Goal: Task Accomplishment & Management: Manage account settings

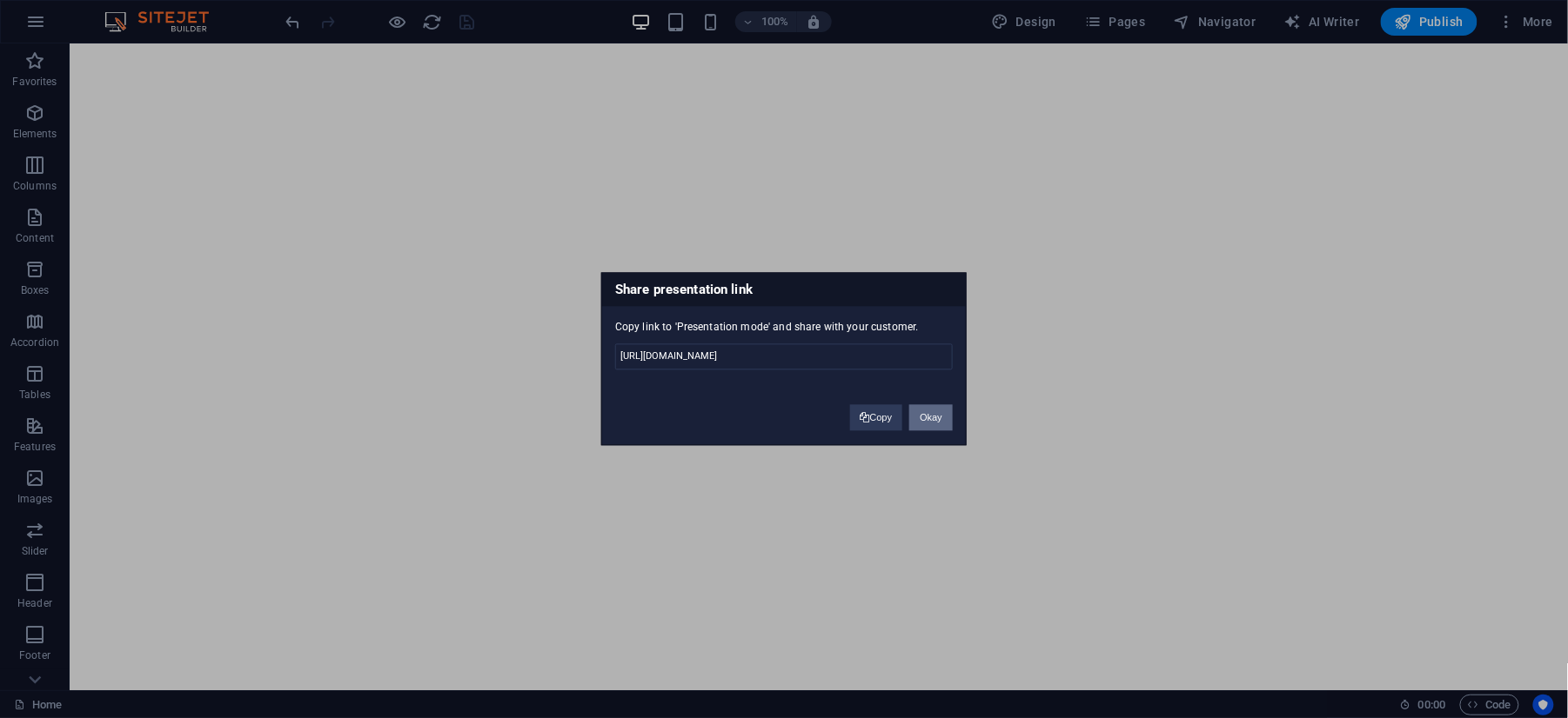
click at [914, 415] on button "Okay" at bounding box center [931, 418] width 44 height 26
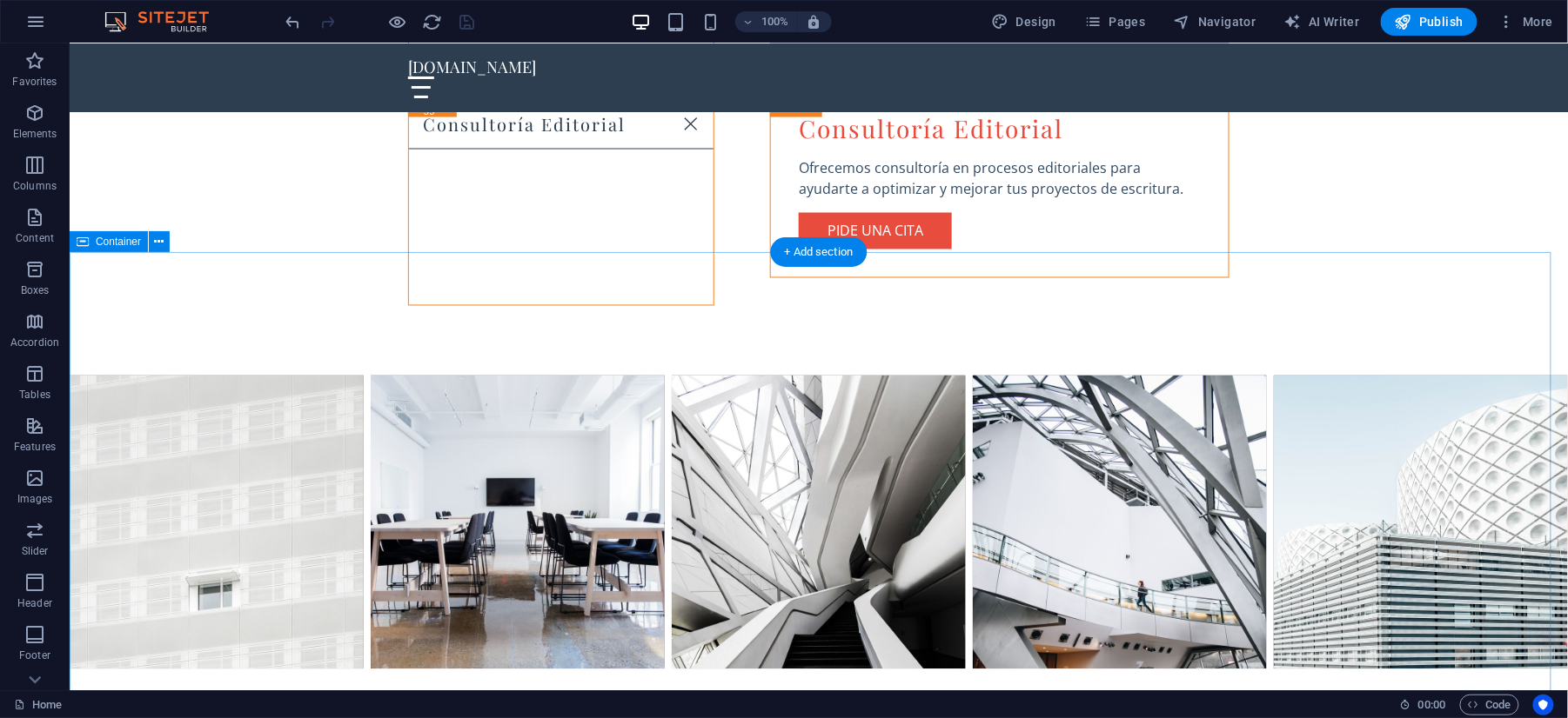
scroll to position [3440, 0]
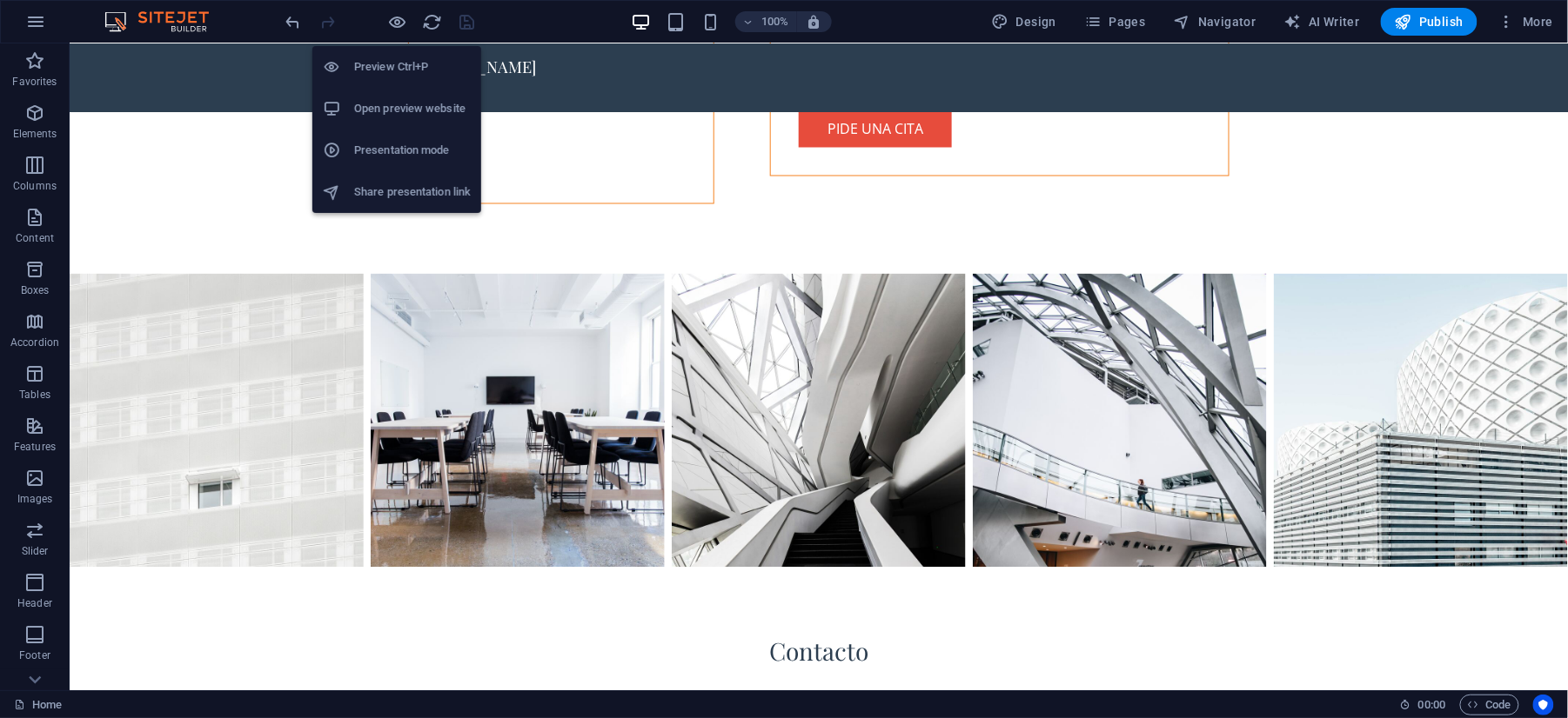
click at [406, 141] on h6 "Presentation mode" at bounding box center [412, 150] width 117 height 20
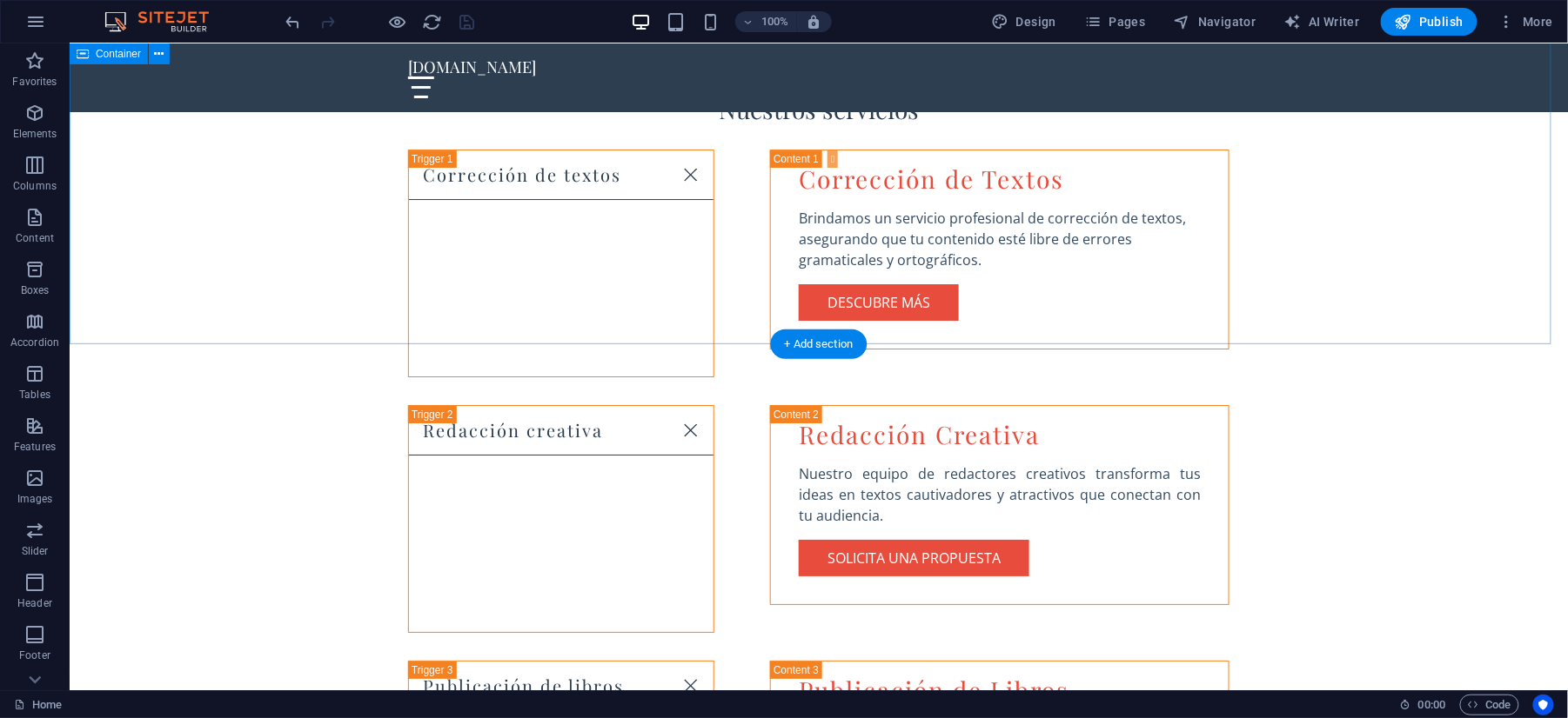
scroll to position [1895, 0]
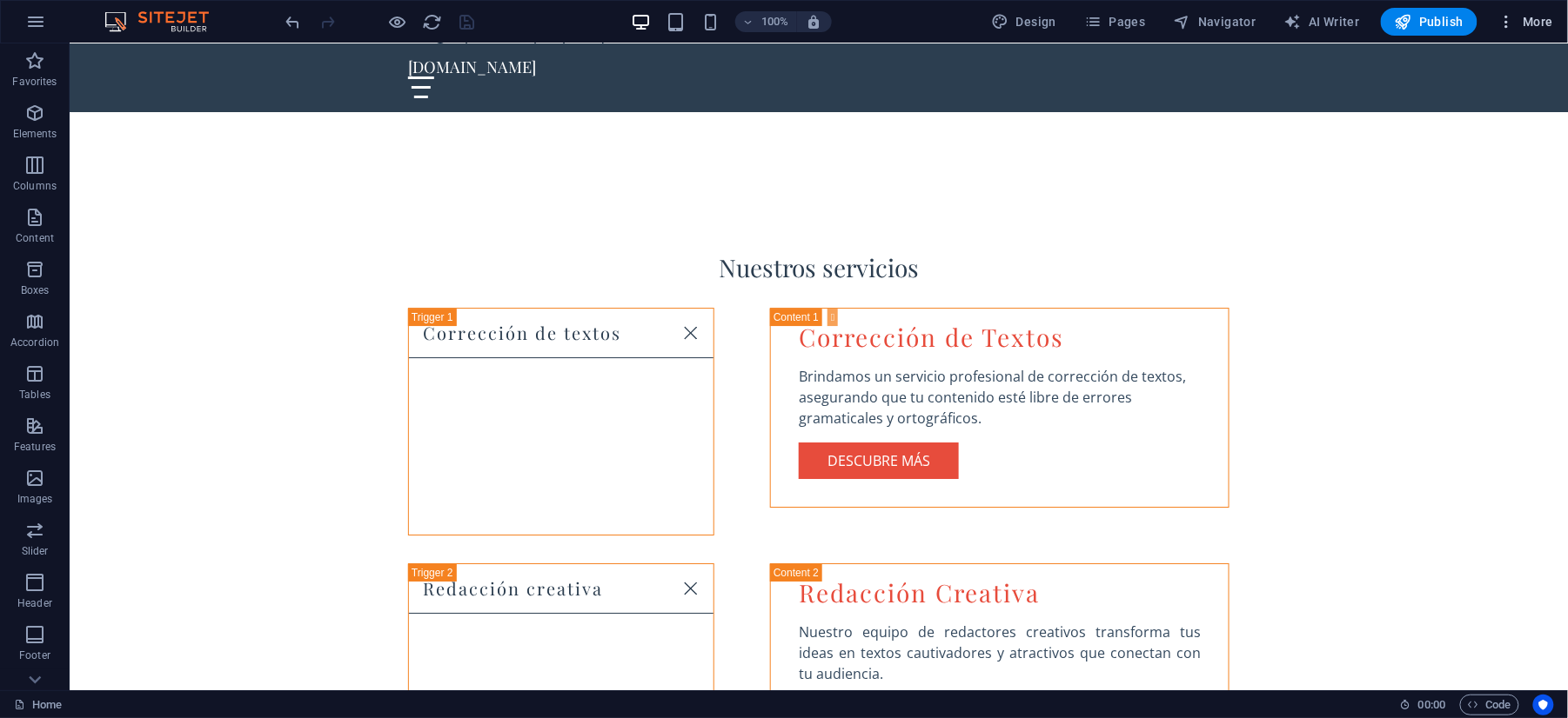
click at [1536, 15] on span "More" at bounding box center [1524, 22] width 54 height 18
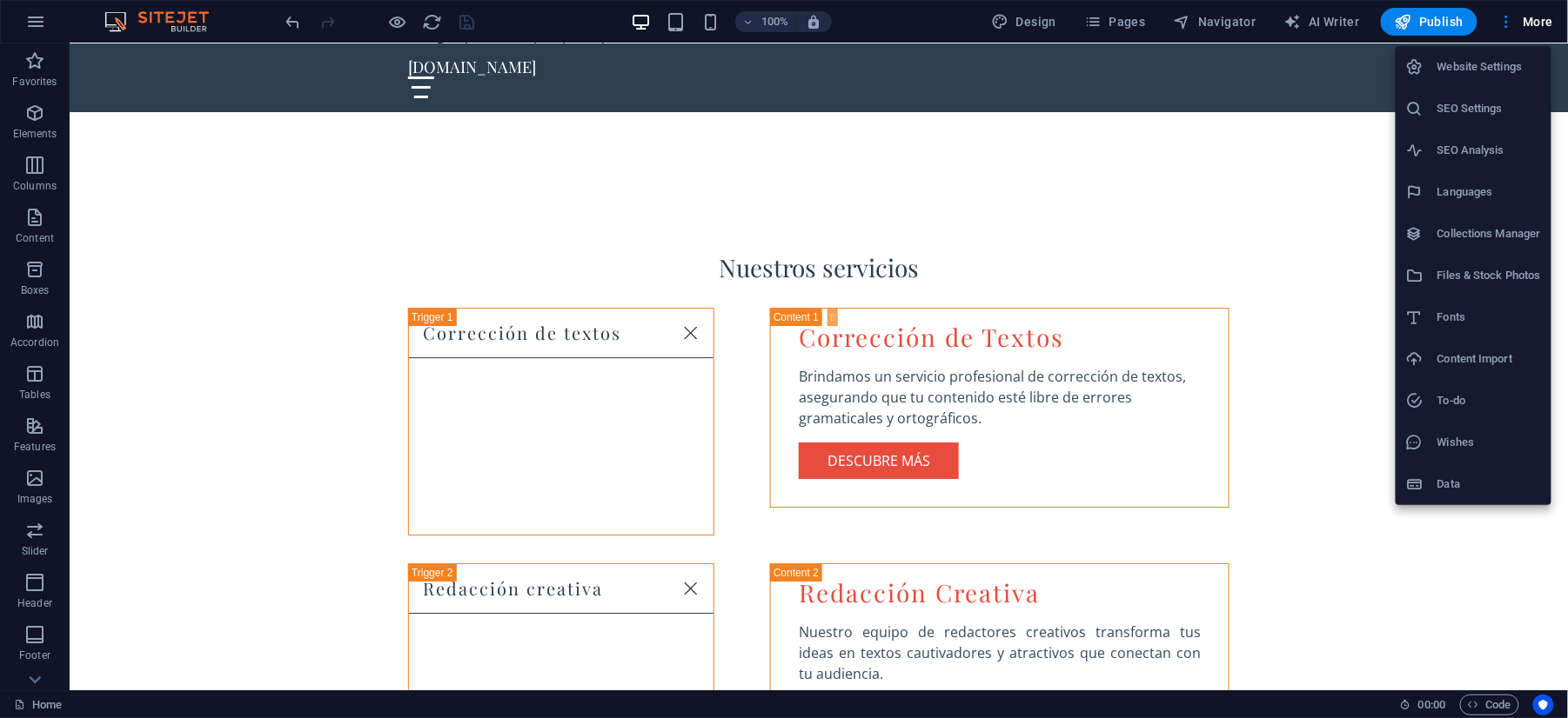
click at [1456, 175] on li "Languages" at bounding box center [1473, 192] width 156 height 42
select select "148"
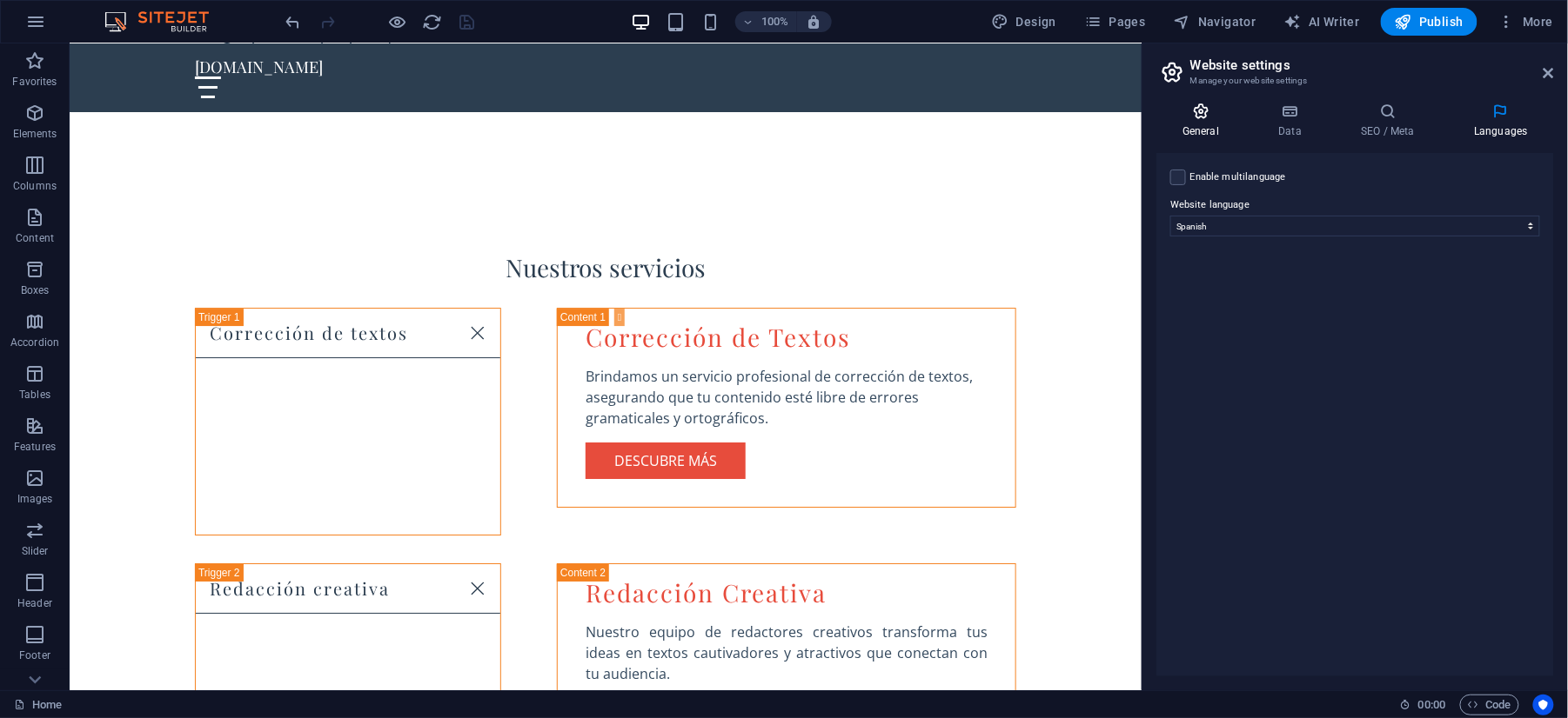
click at [1208, 126] on h4 "General" at bounding box center [1203, 120] width 95 height 37
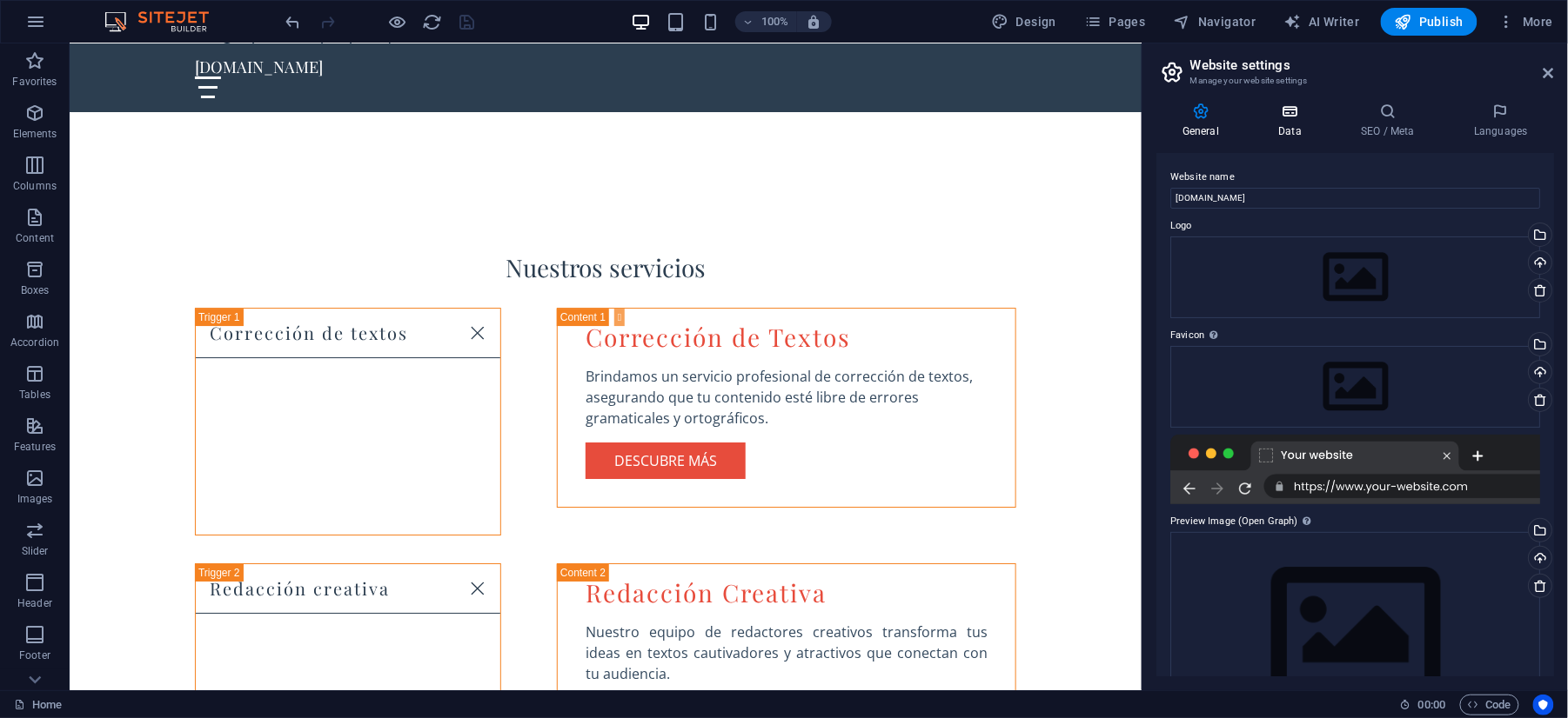
click at [1277, 109] on icon at bounding box center [1289, 111] width 76 height 18
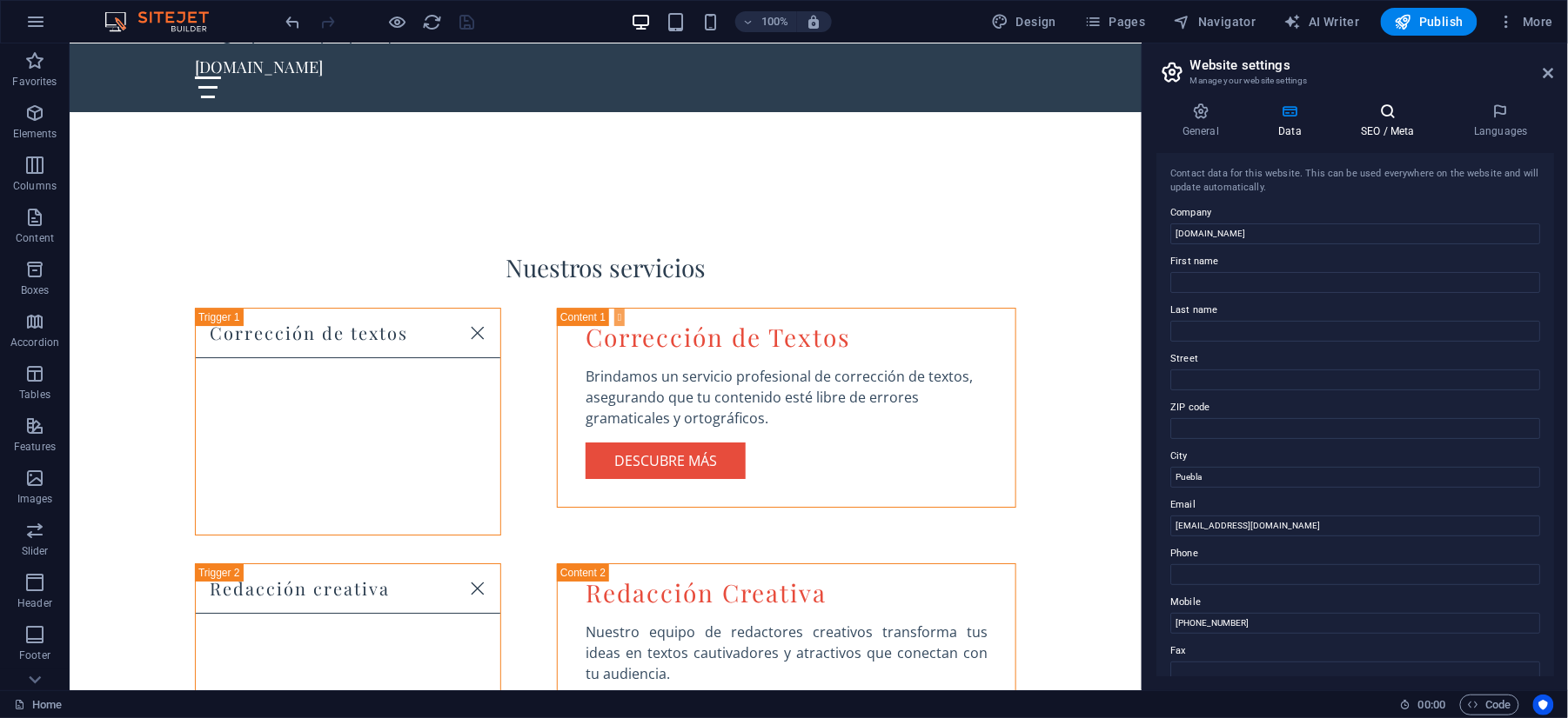
click at [1373, 124] on h4 "SEO / Meta" at bounding box center [1391, 120] width 113 height 37
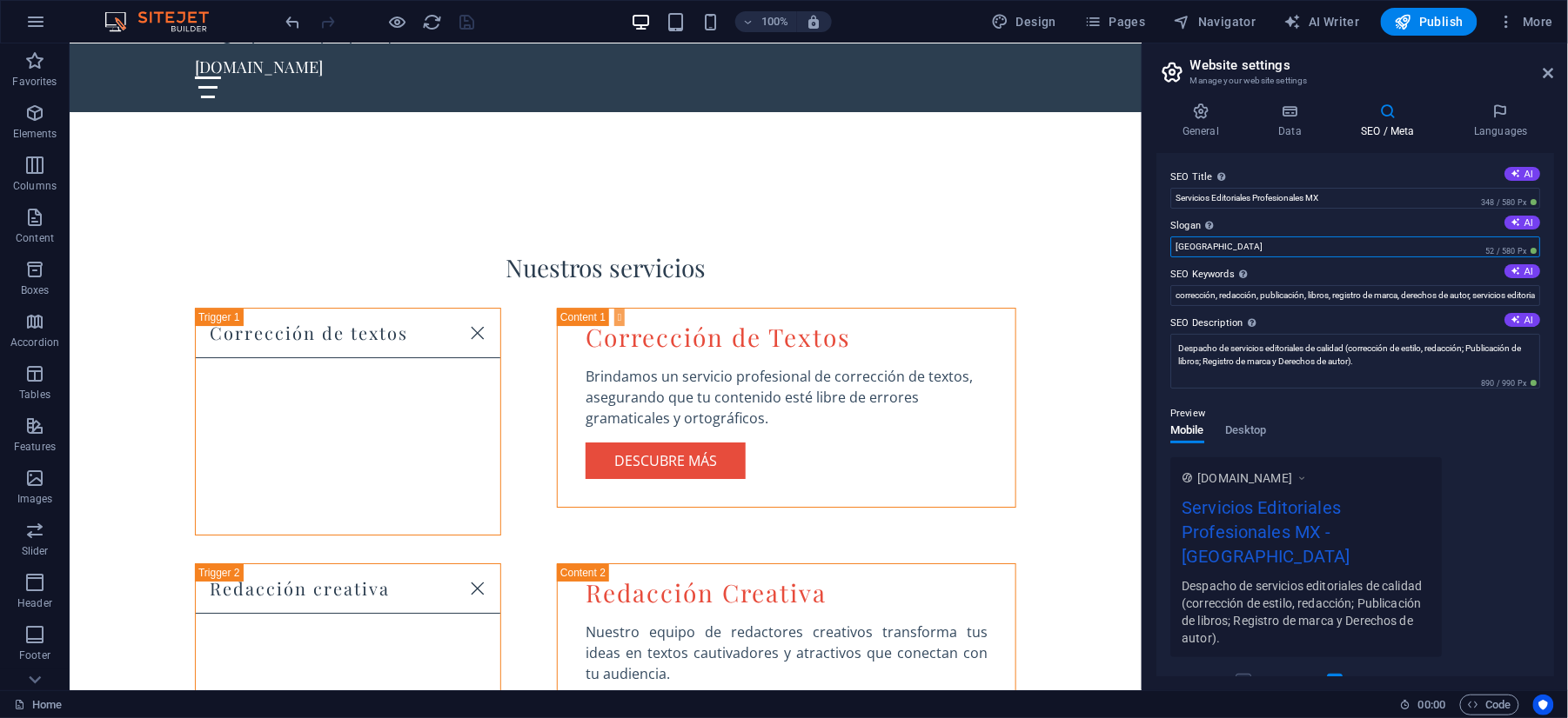
click at [1300, 251] on input "[GEOGRAPHIC_DATA]" at bounding box center [1355, 246] width 370 height 20
click at [1299, 251] on input "[GEOGRAPHIC_DATA]" at bounding box center [1355, 246] width 370 height 20
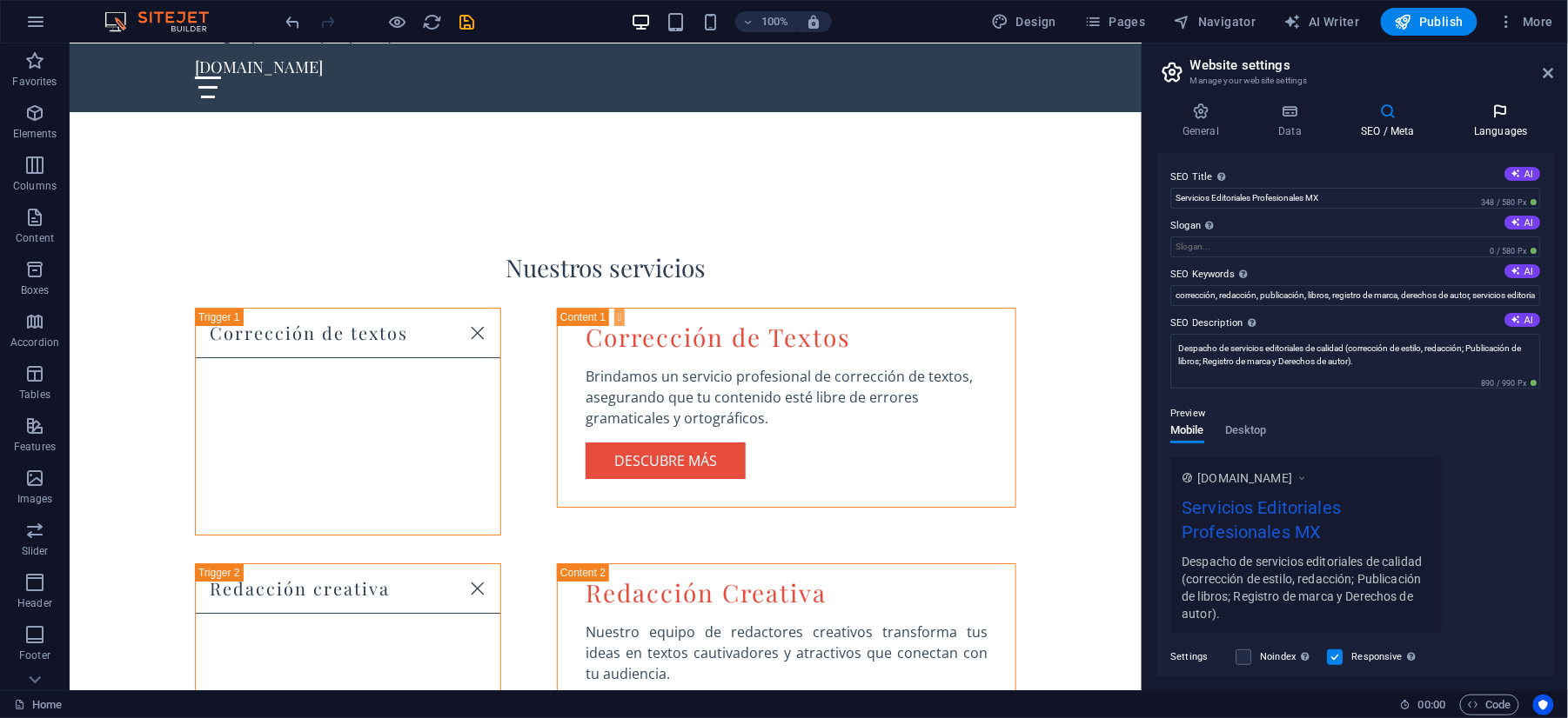
click at [1490, 126] on h4 "Languages" at bounding box center [1500, 120] width 106 height 37
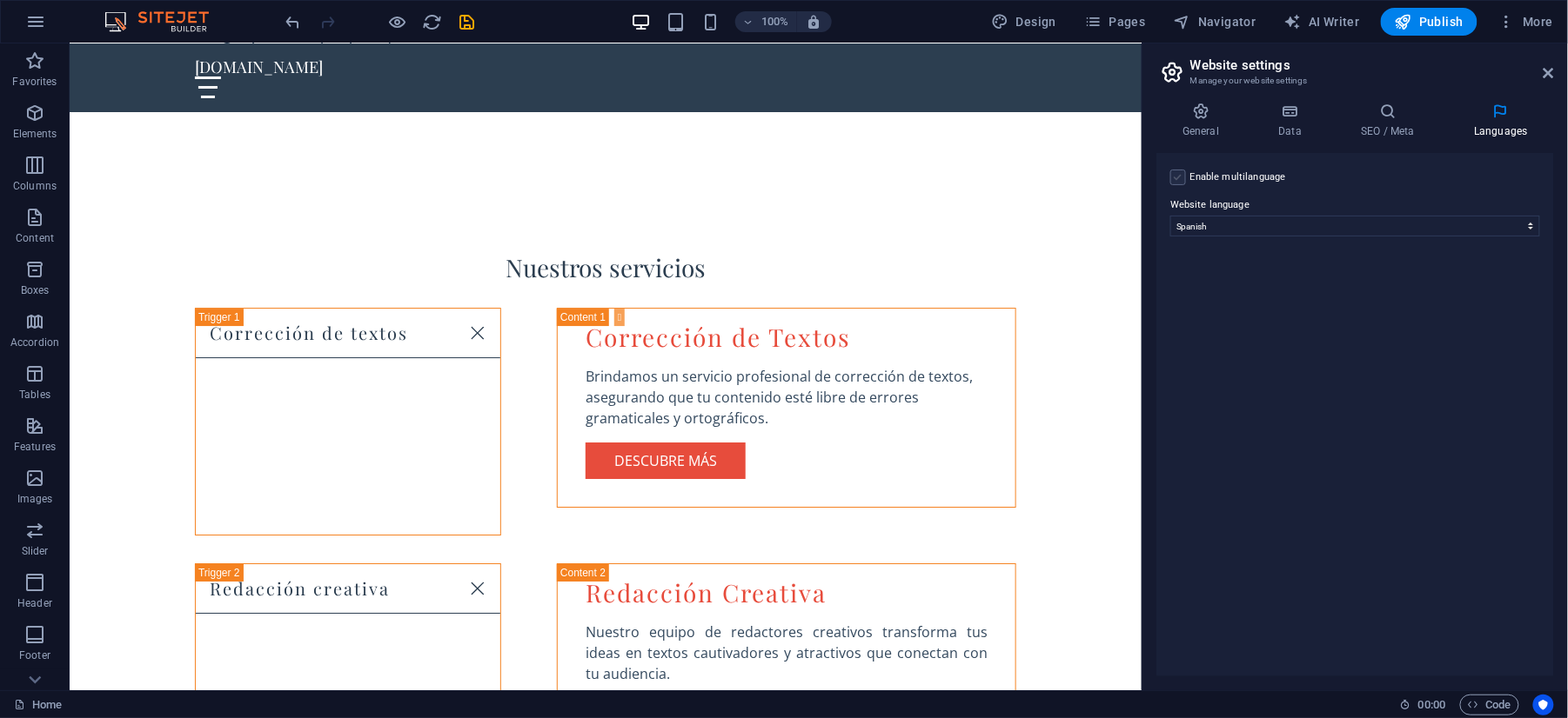
click at [1181, 175] on label at bounding box center [1178, 177] width 16 height 16
click at [0, 0] on input "Enable multilanguage To disable multilanguage delete all languages until only o…" at bounding box center [0, 0] width 0 height 0
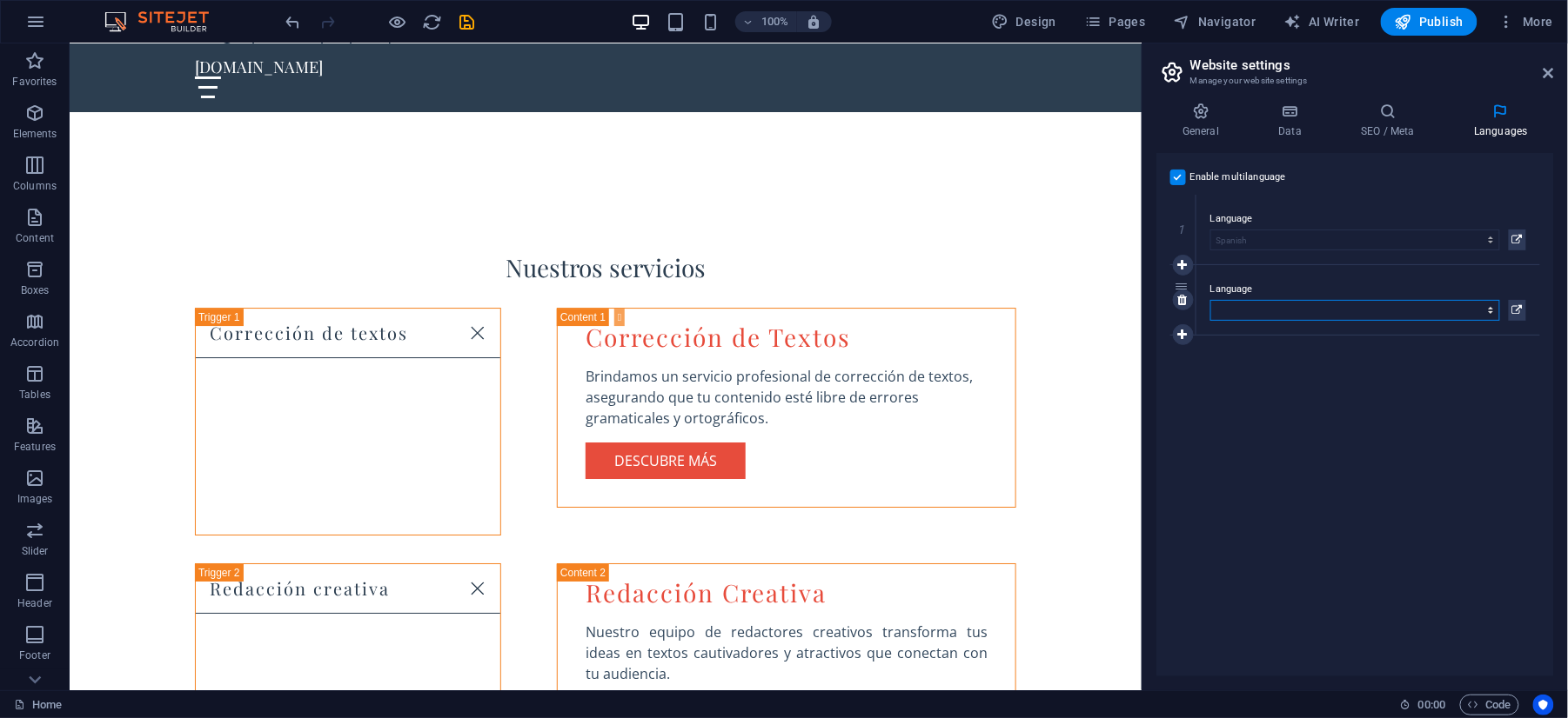
click at [1258, 300] on select "Abkhazian Afar Afrikaans Akan Albanian Amharic Arabic Aragonese Armenian Assame…" at bounding box center [1354, 310] width 290 height 20
select select "41"
click at [1211, 300] on select "Abkhazian Afar Afrikaans Akan Albanian Amharic Arabic Aragonese Armenian Assame…" at bounding box center [1354, 310] width 290 height 20
click at [1177, 339] on link at bounding box center [1182, 334] width 21 height 20
click at [1241, 374] on select "Abkhazian Afar Afrikaans Akan Albanian Amharic Arabic Aragonese Armenian Assame…" at bounding box center [1354, 380] width 290 height 20
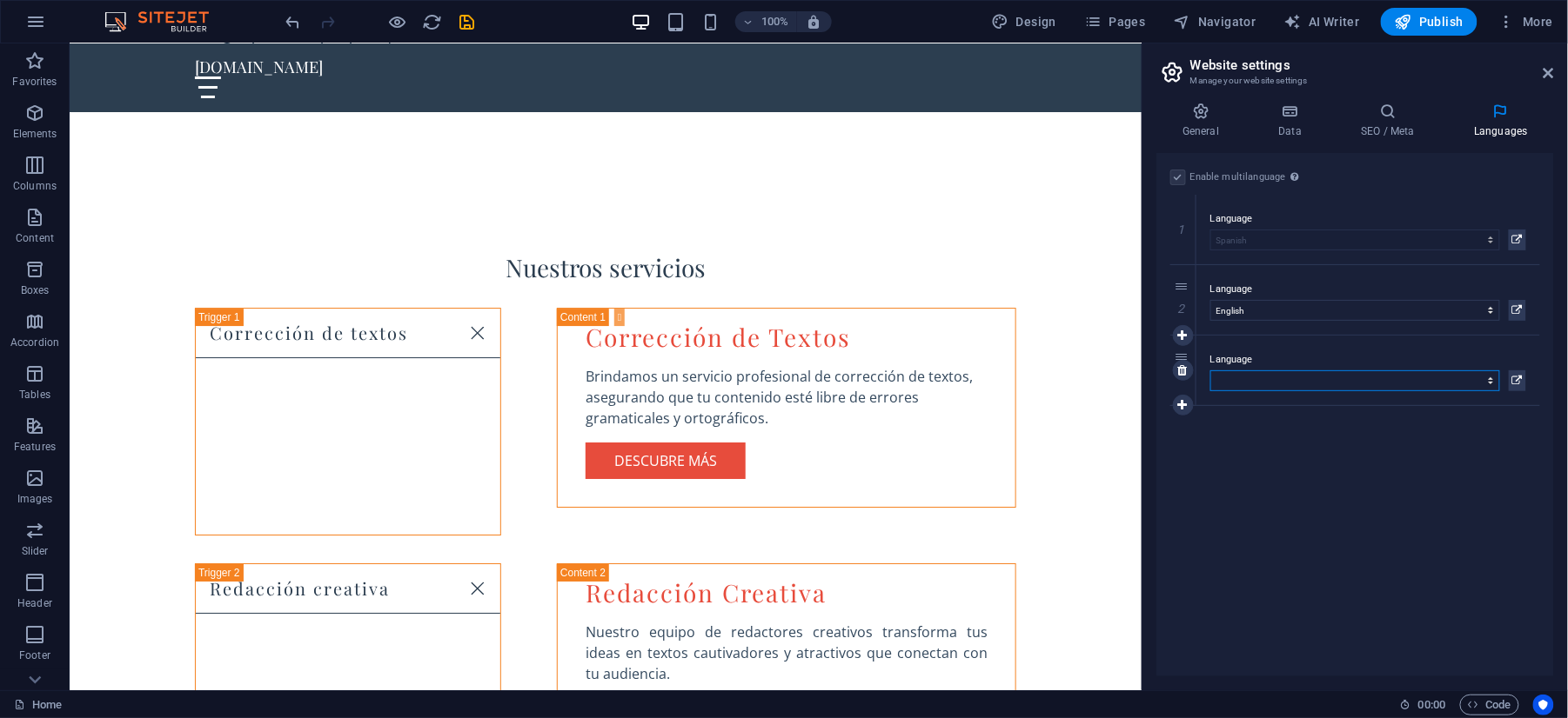
select select "49"
click at [1211, 371] on select "Abkhazian Afar Afrikaans Akan Albanian Amharic Arabic Aragonese Armenian Assame…" at bounding box center [1354, 380] width 290 height 20
click at [1184, 400] on icon at bounding box center [1182, 405] width 10 height 12
click at [1264, 446] on select "Abkhazian Afar Afrikaans Akan Albanian Amharic Arabic Aragonese Armenian Assame…" at bounding box center [1354, 451] width 290 height 20
select select "30"
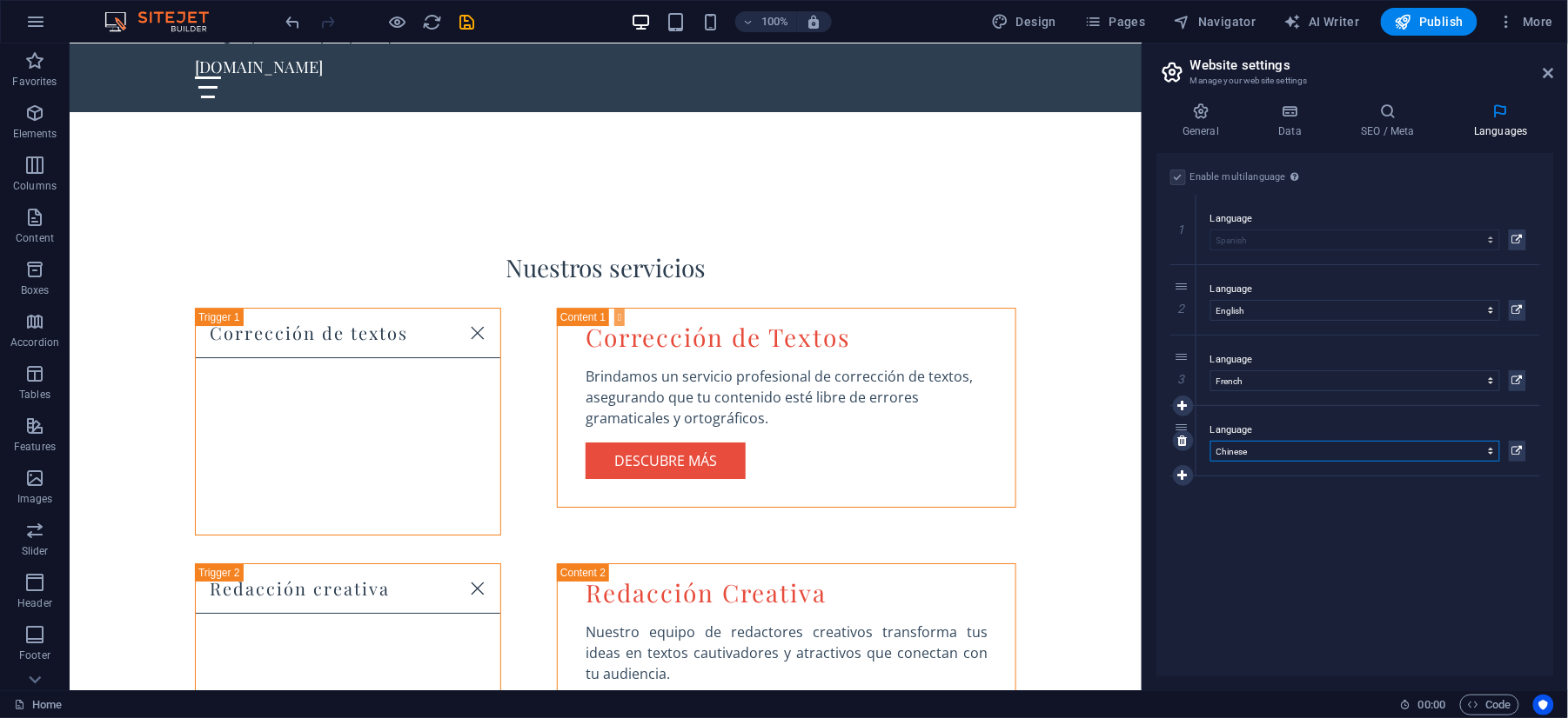
click at [1211, 441] on select "Abkhazian Afar Afrikaans Akan Albanian Amharic Arabic Aragonese Armenian Assame…" at bounding box center [1354, 451] width 290 height 20
click at [1181, 469] on icon at bounding box center [1182, 476] width 10 height 12
select select
select select "131"
select select
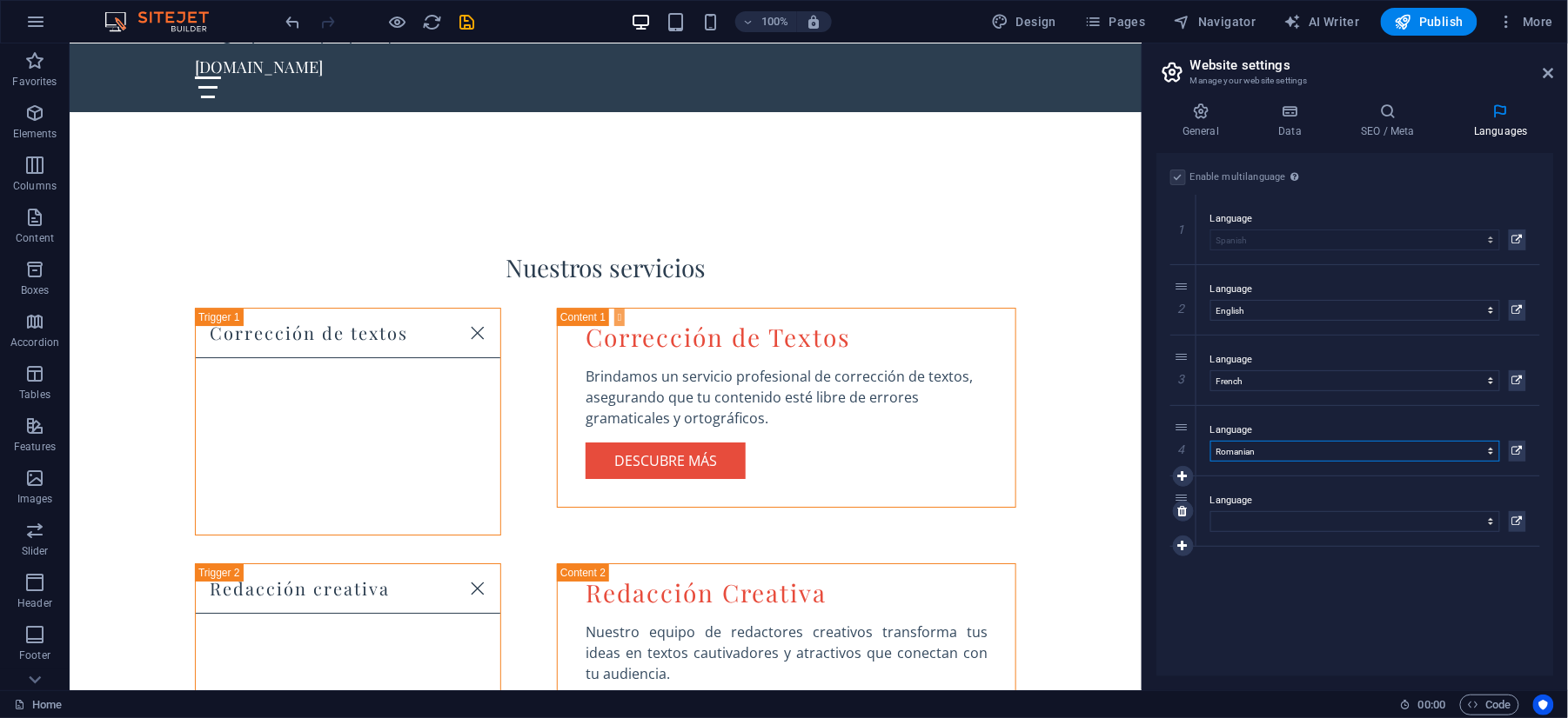
select select "133"
select select
select select "134"
select select
select select "26"
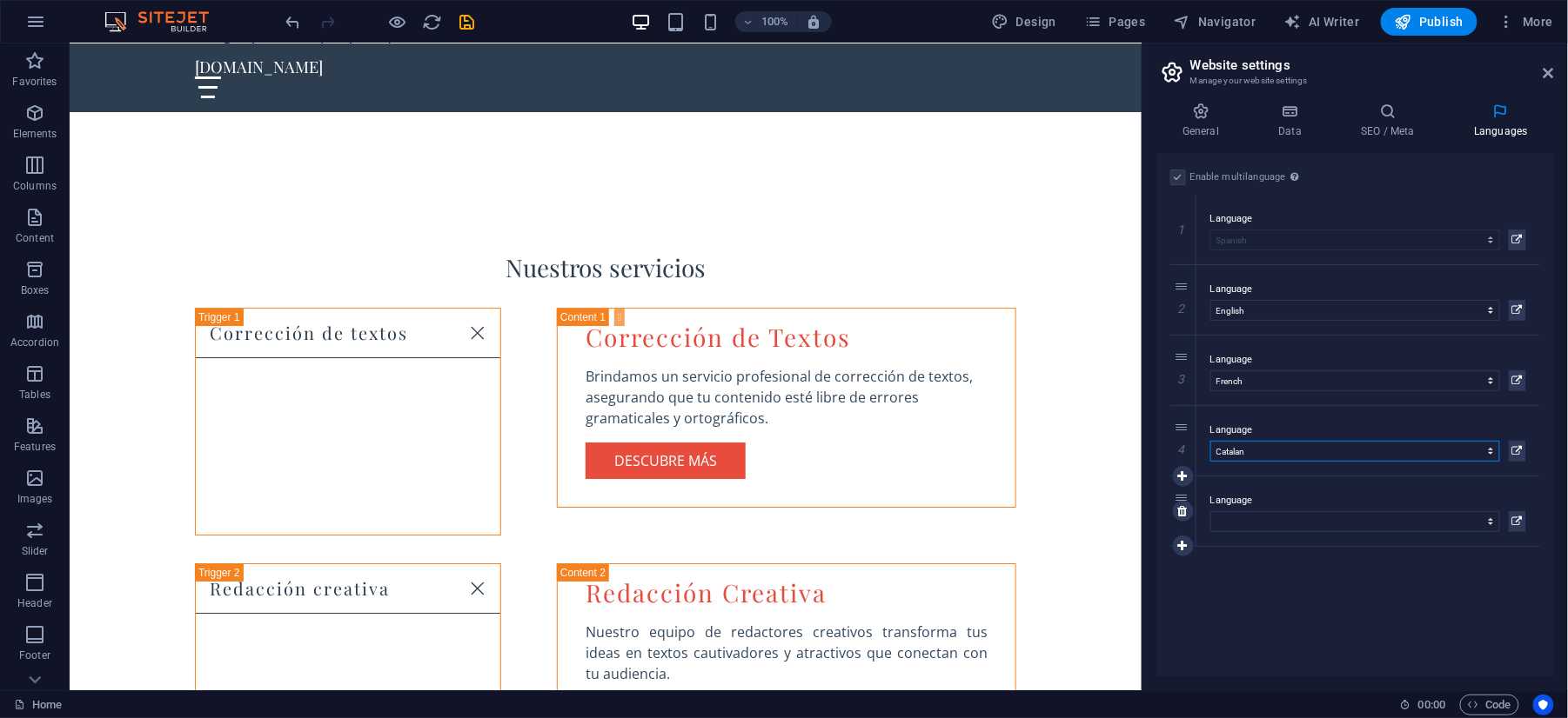
select select
select select "28"
select select
select select "30"
select select
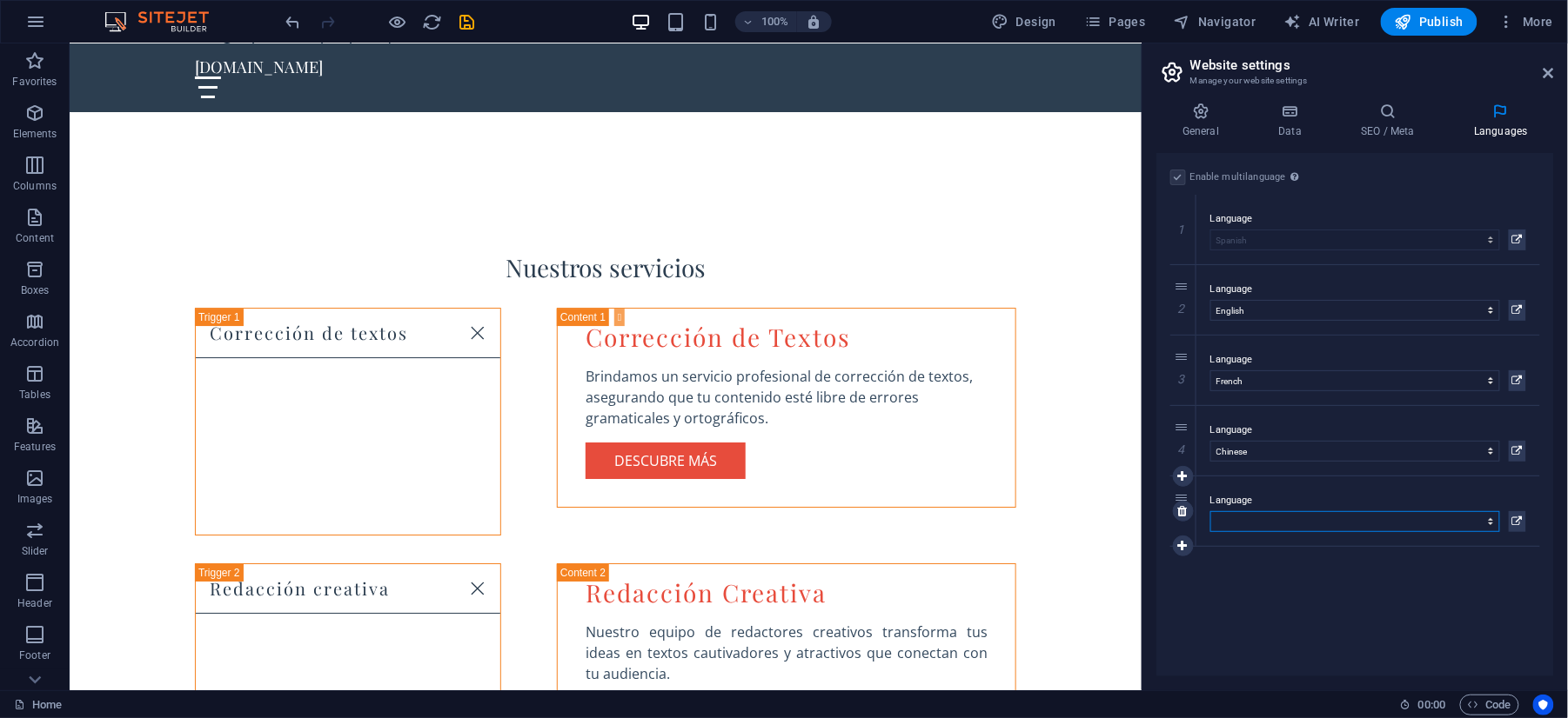
click at [1239, 516] on select "Abkhazian Afar Afrikaans Akan Albanian Amharic Arabic Aragonese Armenian Assame…" at bounding box center [1354, 521] width 290 height 20
select select "134"
click at [1211, 511] on select "Abkhazian Afar Afrikaans Akan Albanian Amharic Arabic Aragonese Armenian Assame…" at bounding box center [1354, 521] width 290 height 20
click at [1179, 543] on icon at bounding box center [1182, 546] width 10 height 12
select select
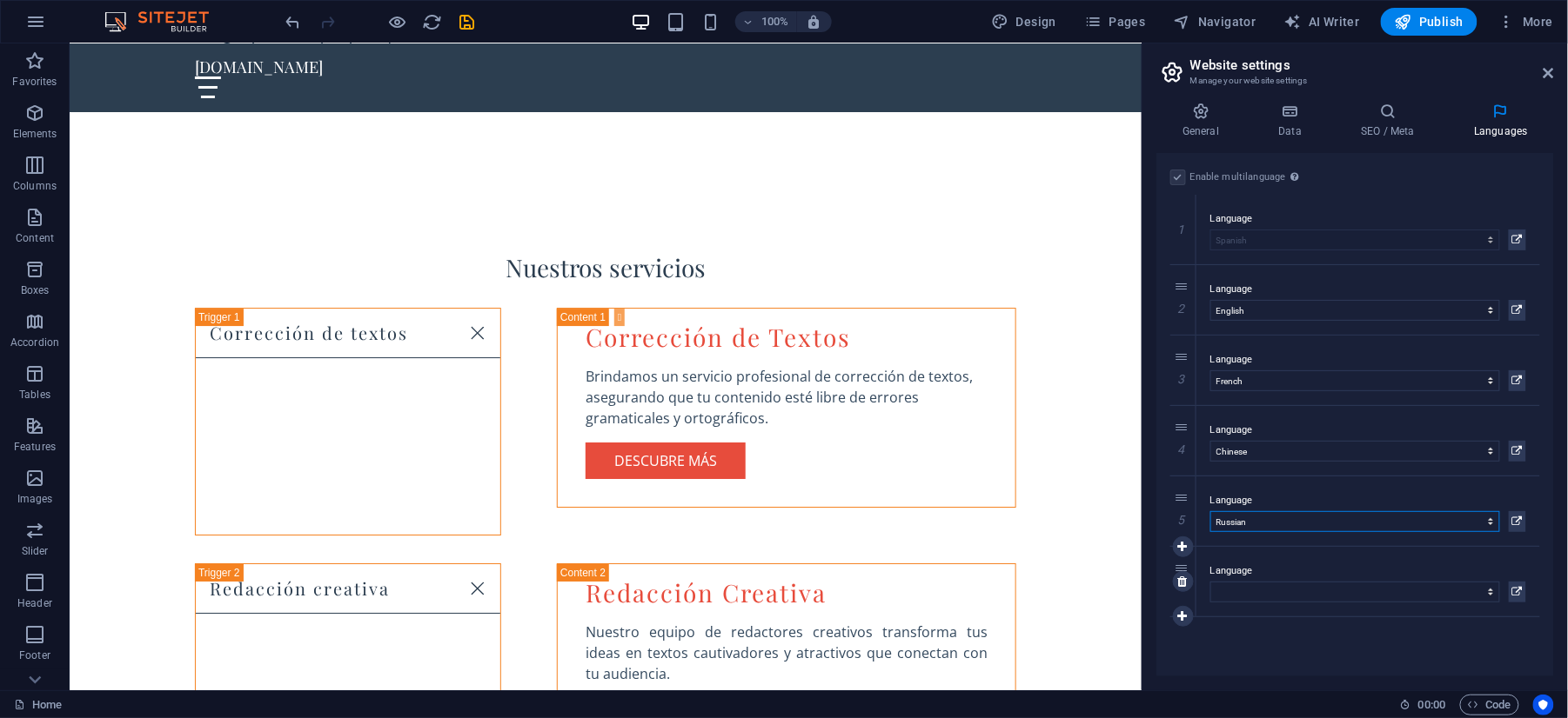
select select "51"
select select
select select "54"
select select
select select "131"
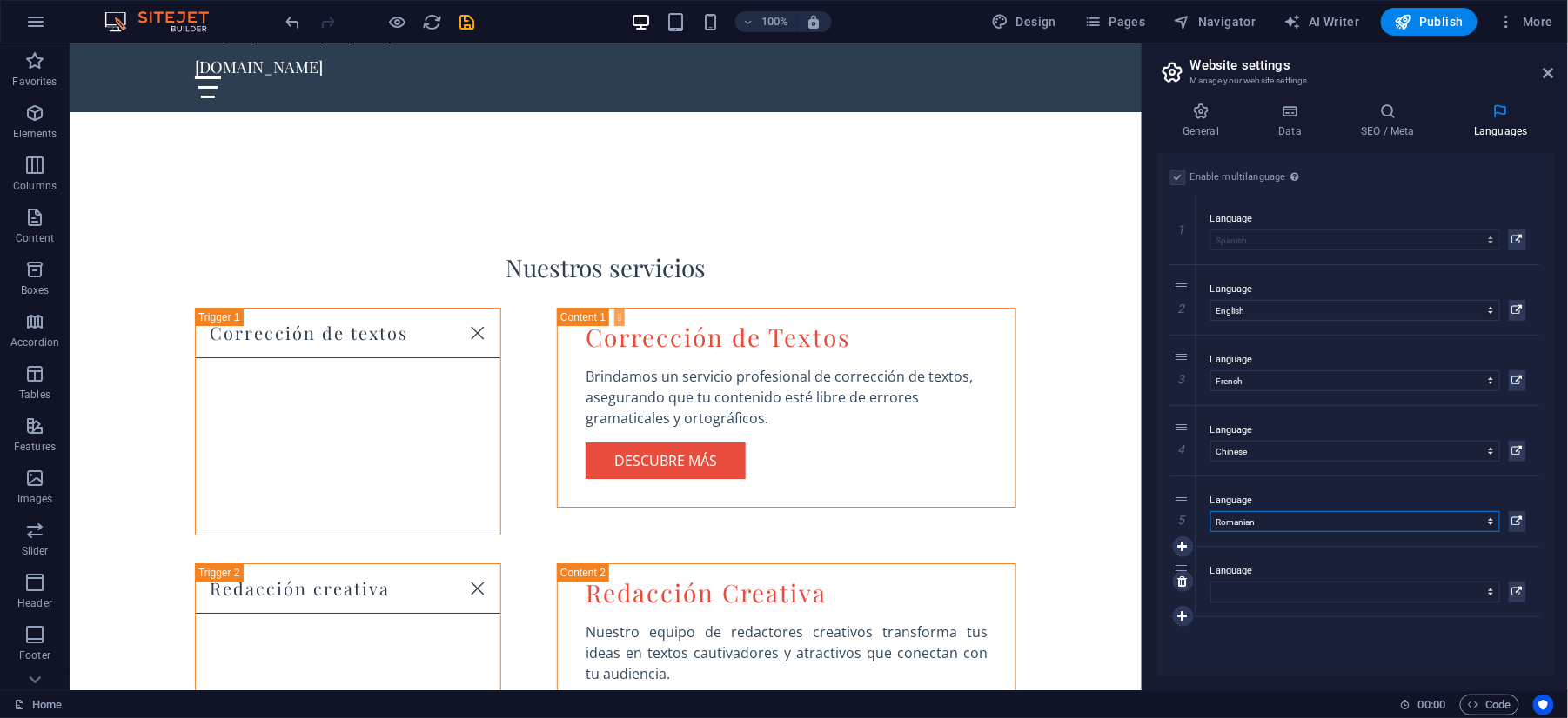
select select
select select "133"
select select
select select "134"
select select
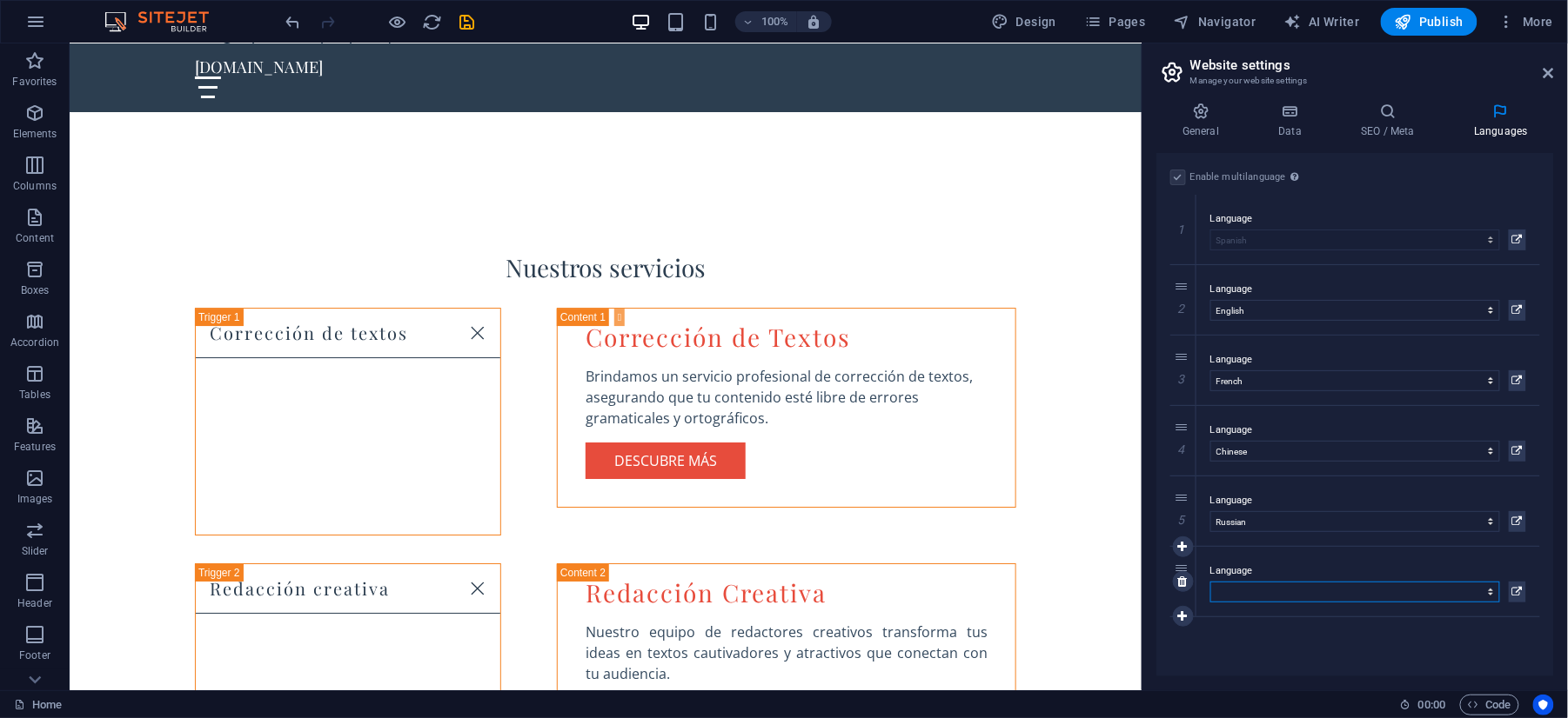
click at [1241, 596] on select "Abkhazian Afar Afrikaans Akan Albanian Amharic Arabic Aragonese Armenian Assame…" at bounding box center [1354, 592] width 290 height 20
select select "55"
click at [1241, 598] on select "Abkhazian Afar Afrikaans Akan Albanian Amharic Arabic Aragonese Armenian Assame…" at bounding box center [1354, 592] width 290 height 20
select select "55"
click at [1532, 559] on div "Language Abkhazian Afar Afrikaans Akan Albanian Amharic Arabic Aragonese Armeni…" at bounding box center [1367, 582] width 343 height 69
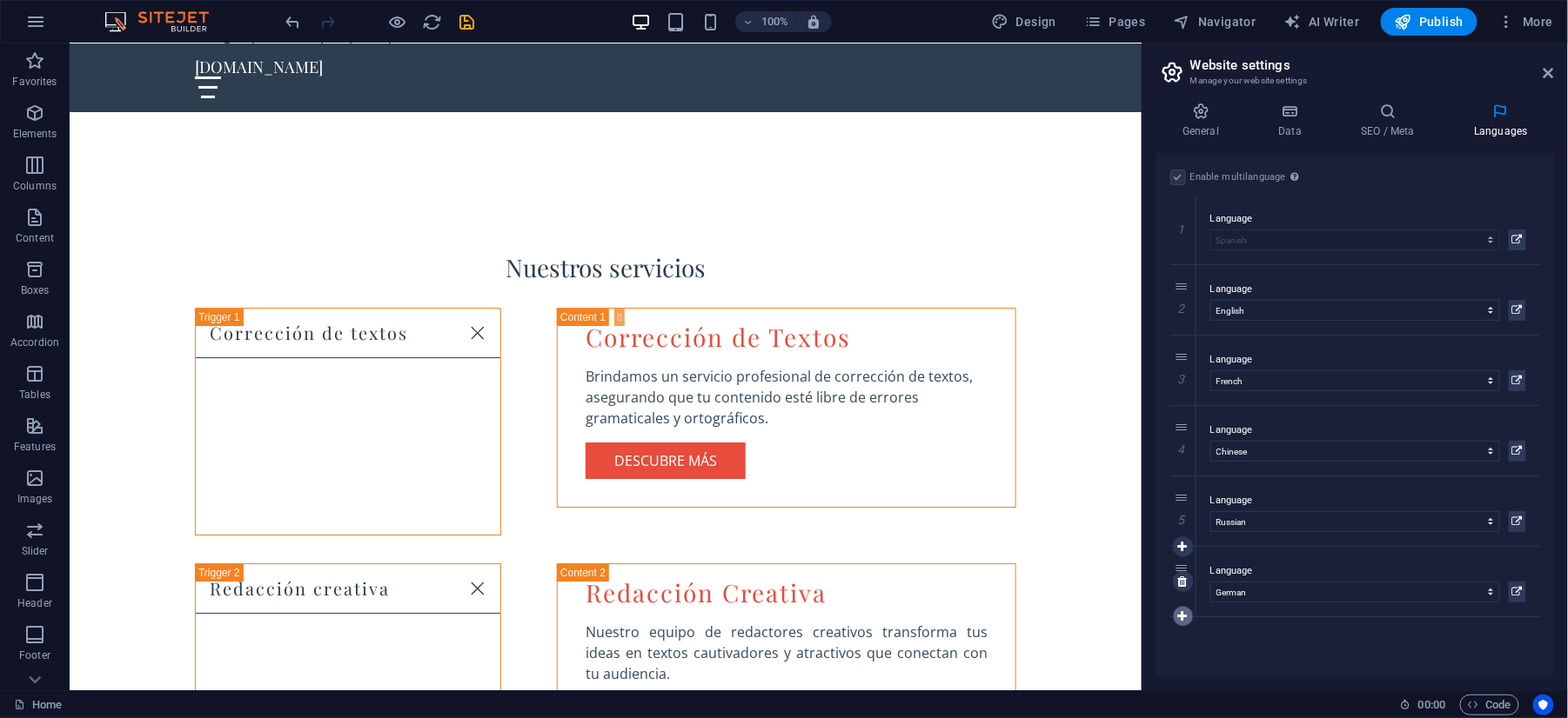
click at [1185, 616] on icon at bounding box center [1182, 616] width 10 height 12
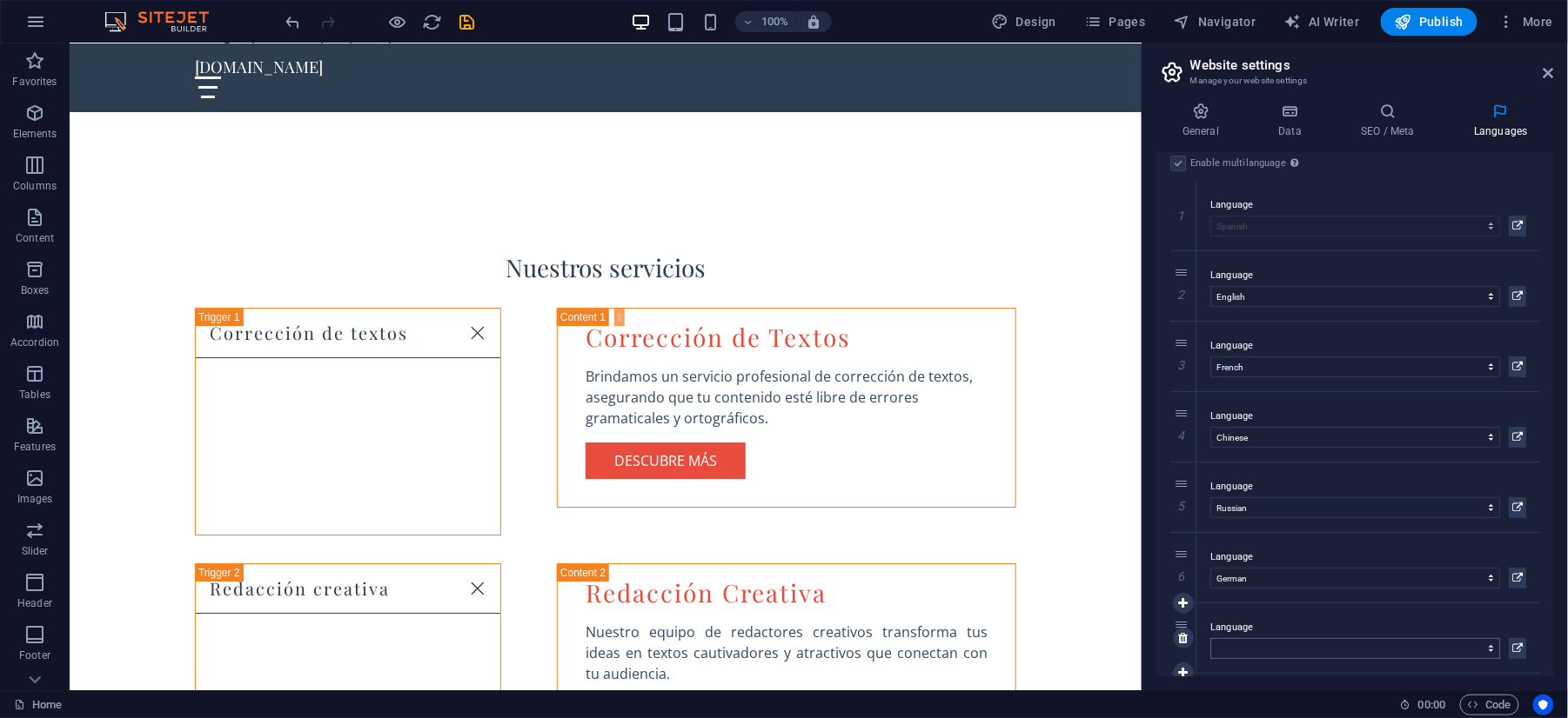
scroll to position [26, 0]
click at [1228, 632] on select "Abkhazian Afar Afrikaans Akan Albanian Amharic Arabic Aragonese Armenian Assame…" at bounding box center [1354, 637] width 290 height 20
select select "128"
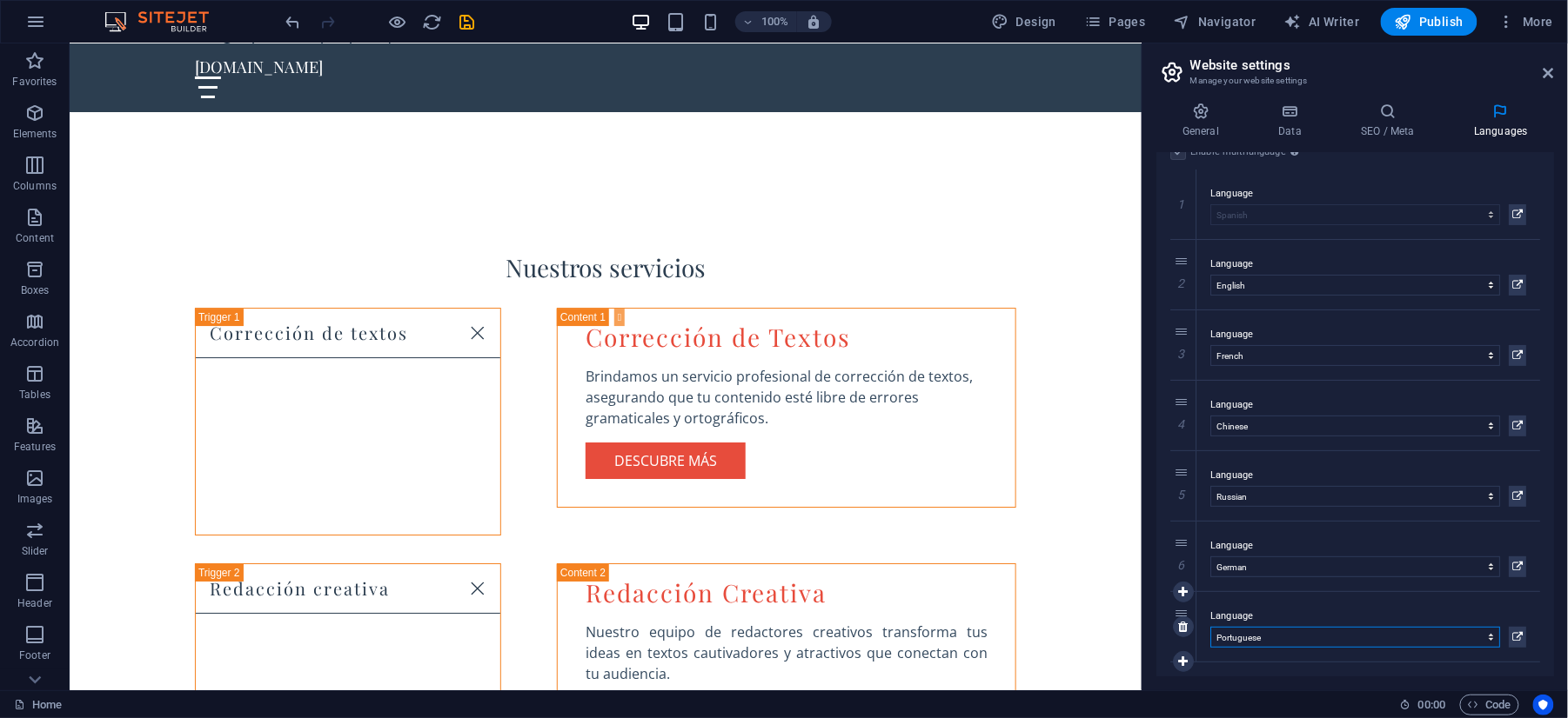
click at [1228, 632] on select "Abkhazian Afar Afrikaans Akan Albanian Amharic Arabic Aragonese Armenian Assame…" at bounding box center [1354, 637] width 290 height 20
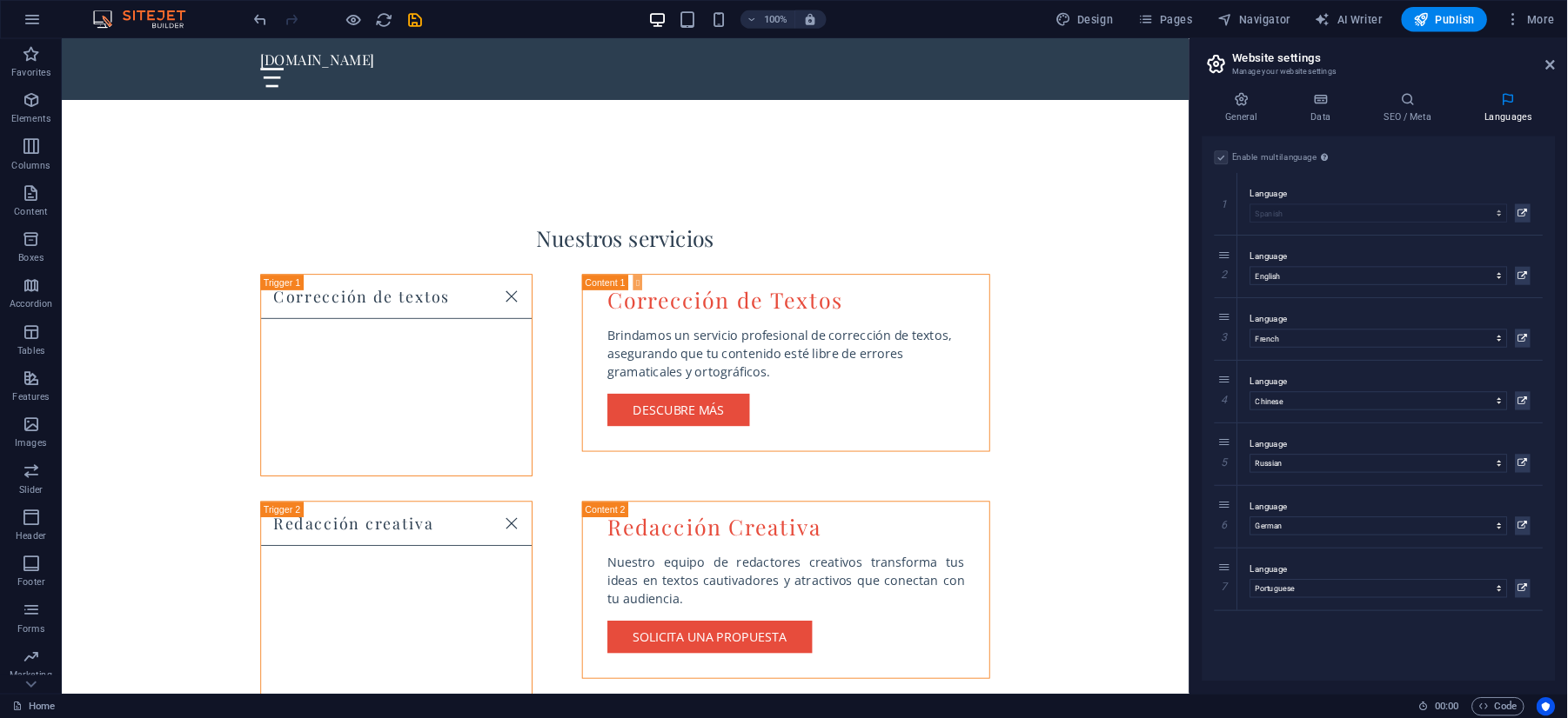
scroll to position [1895, 0]
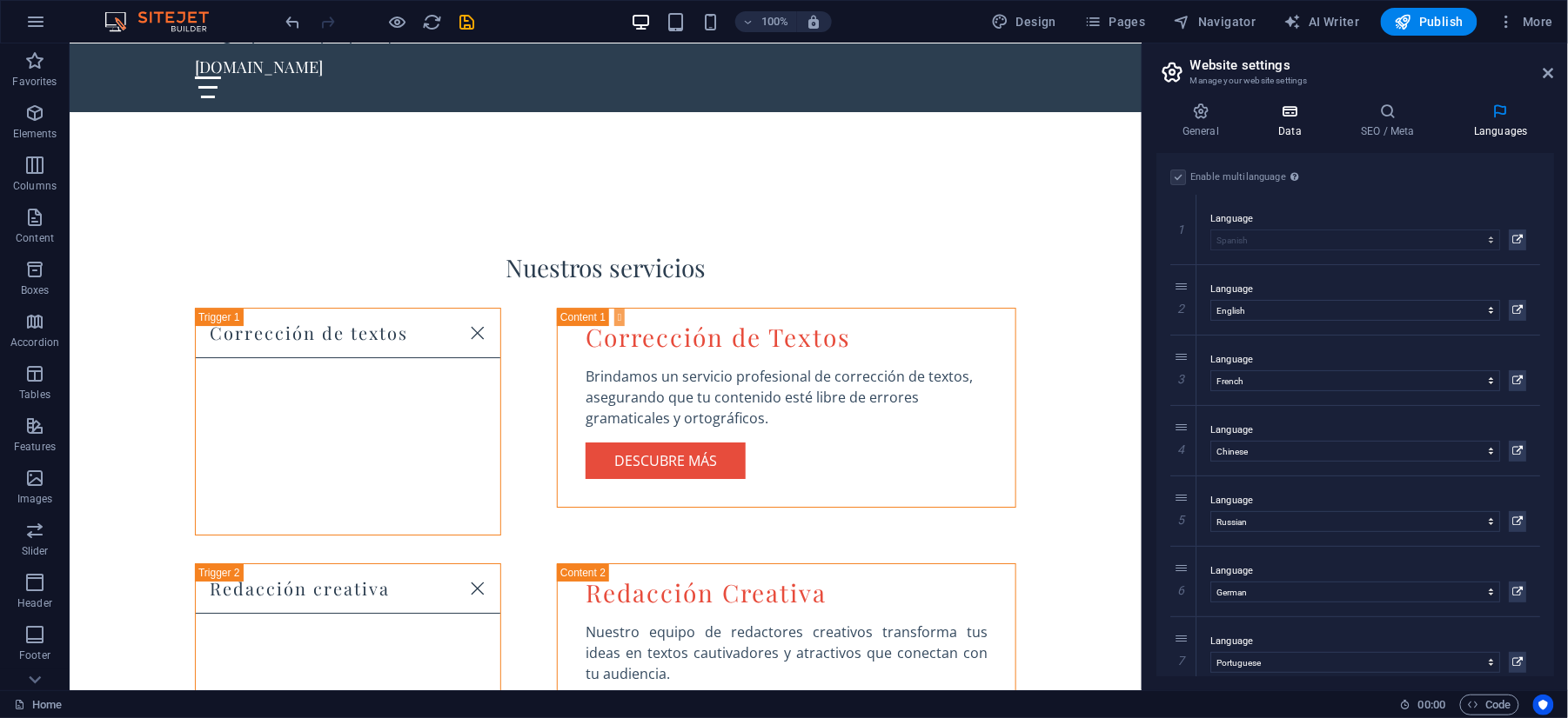
click at [1306, 119] on icon at bounding box center [1289, 111] width 76 height 18
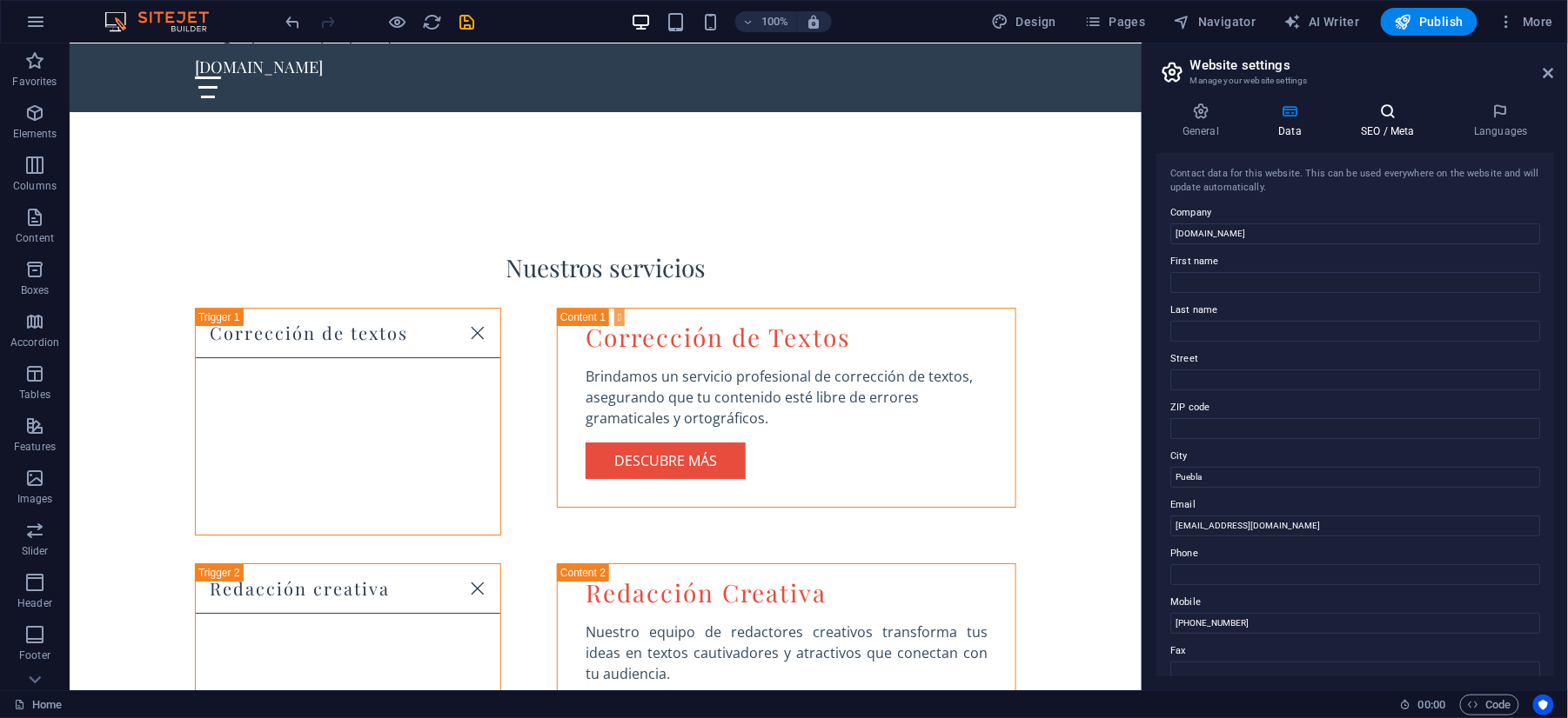
click at [1379, 115] on icon at bounding box center [1387, 111] width 106 height 18
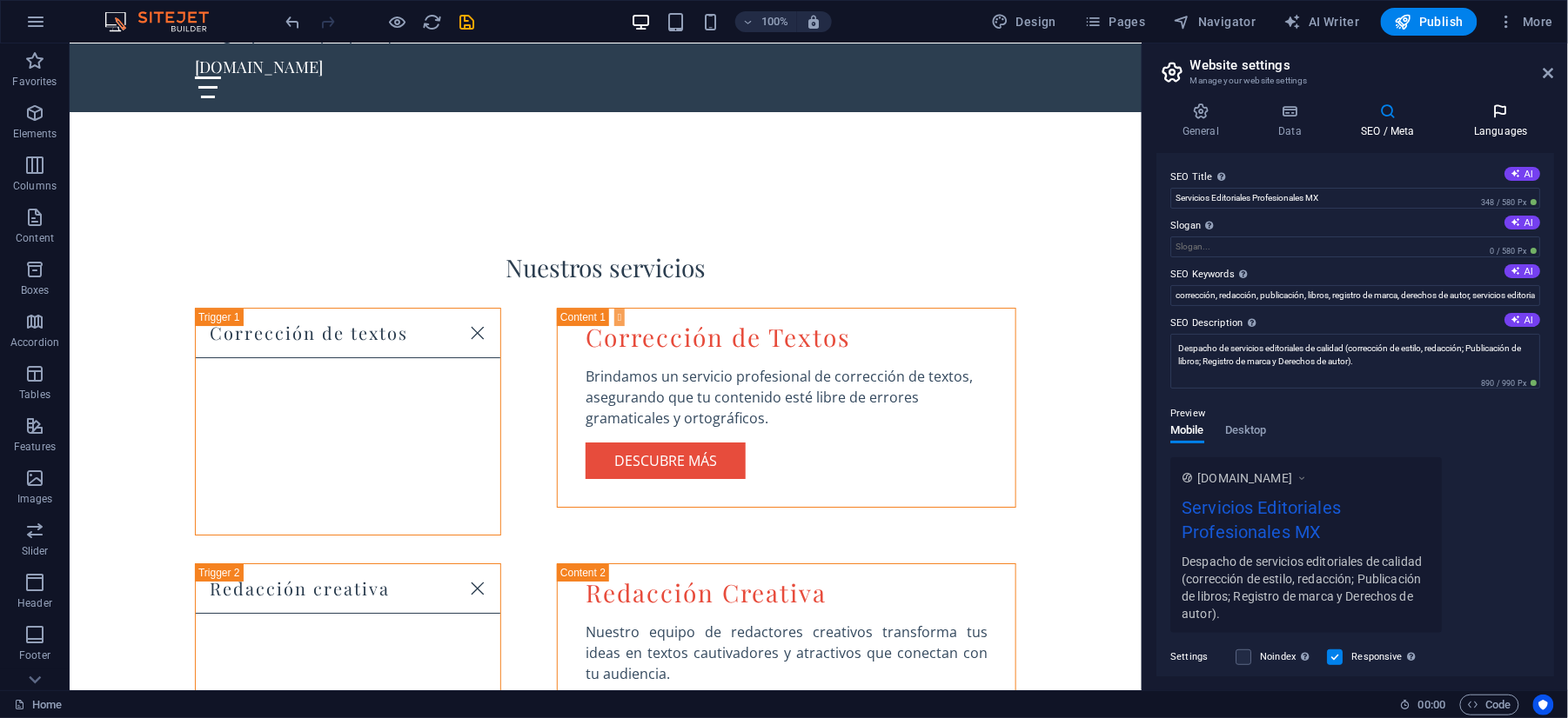
click at [1507, 116] on icon at bounding box center [1500, 111] width 106 height 18
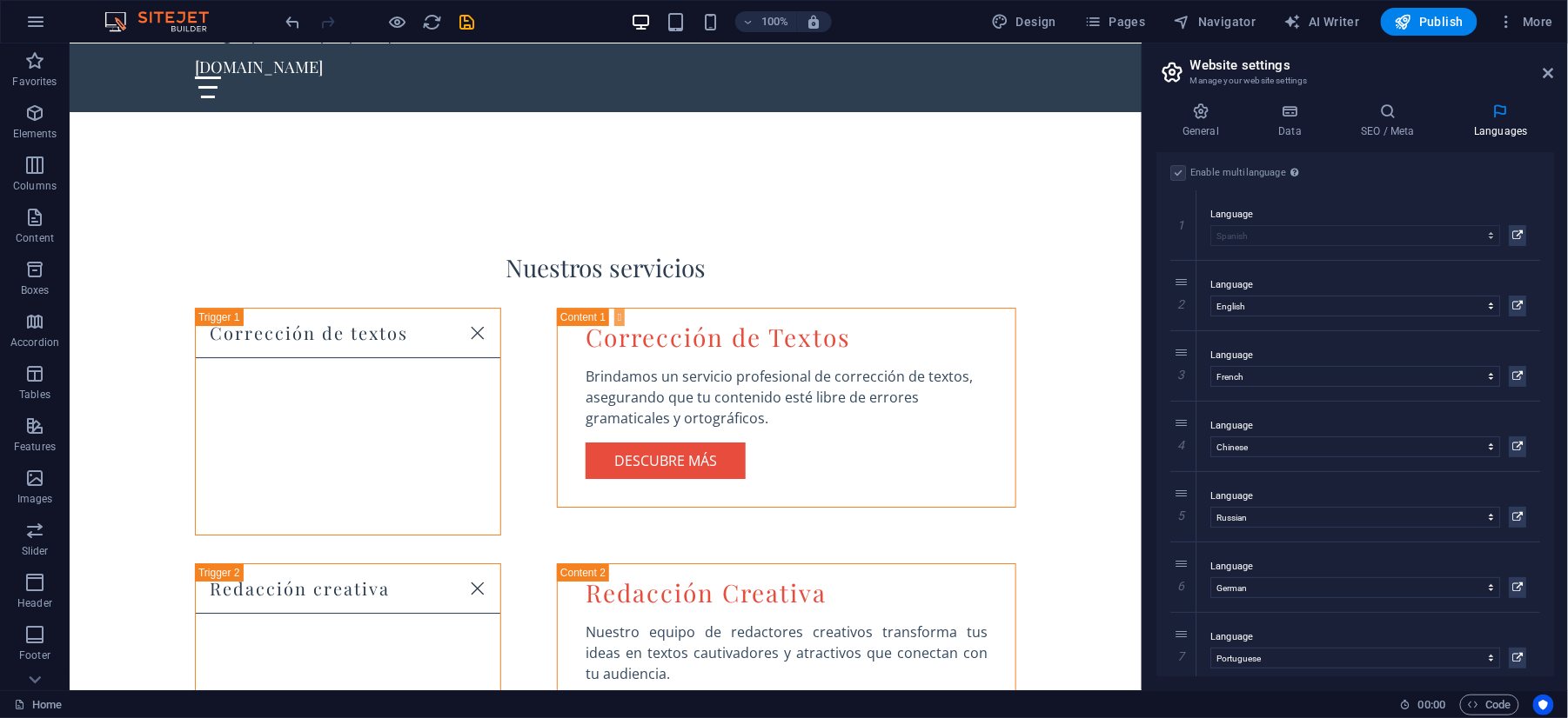
scroll to position [0, 0]
click at [468, 29] on icon "save" at bounding box center [467, 22] width 20 height 20
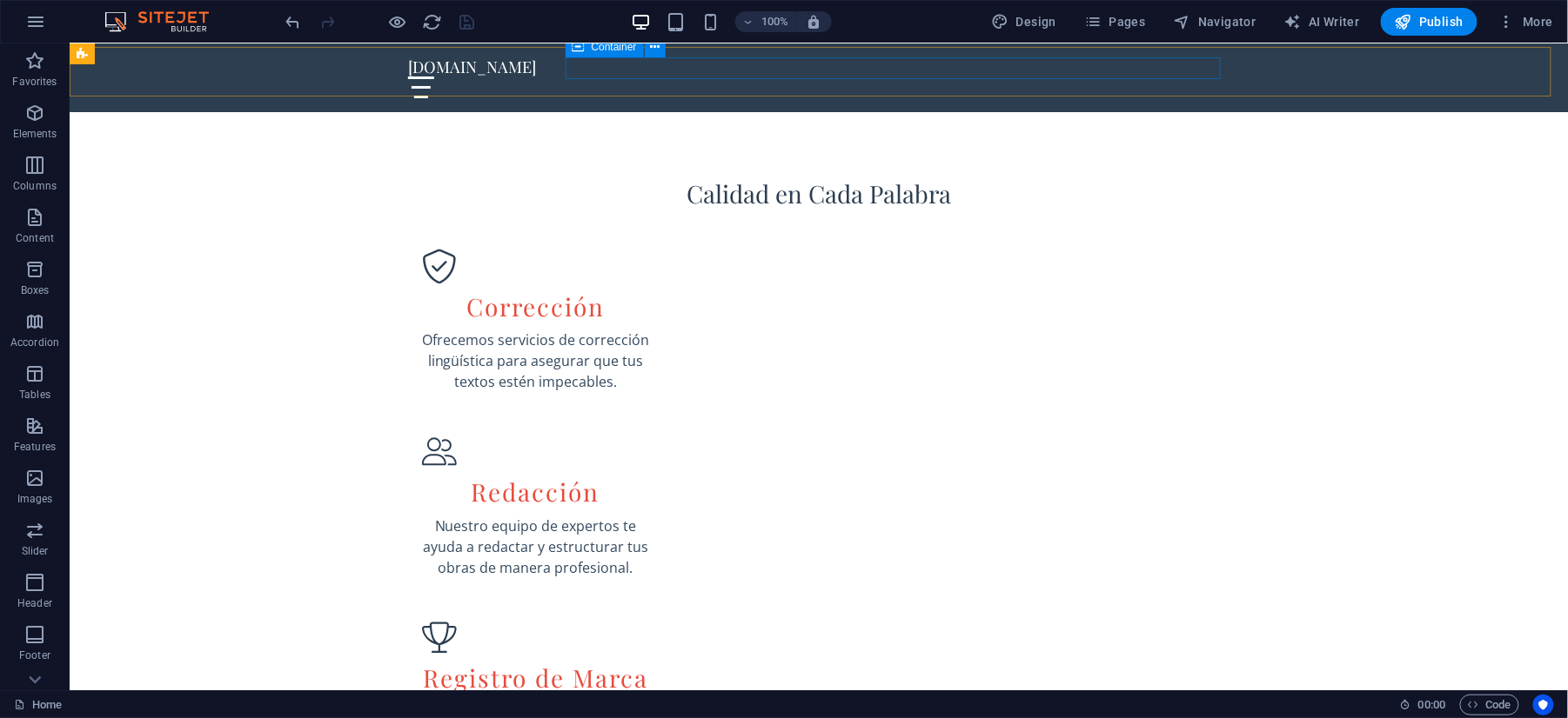
scroll to position [967, 0]
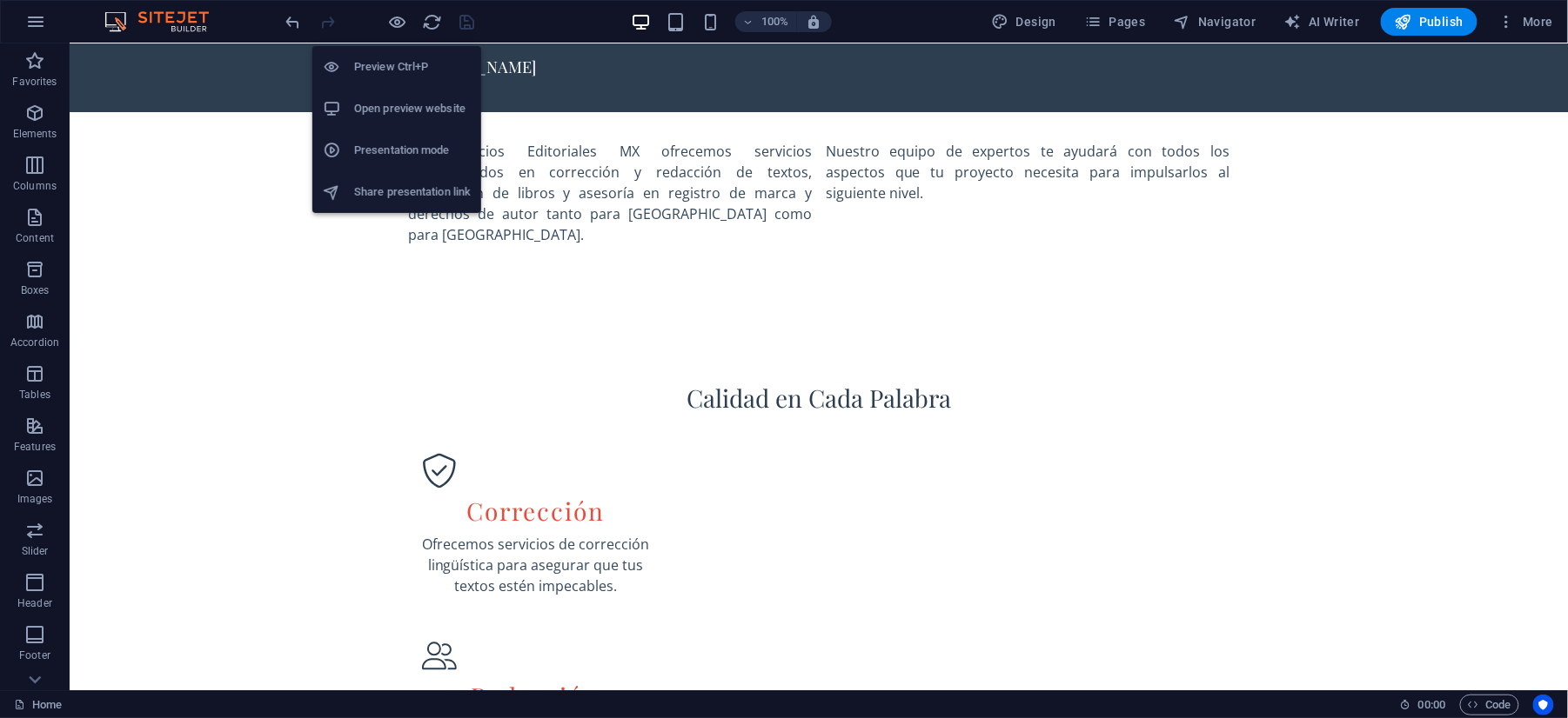
click at [409, 140] on h6 "Presentation mode" at bounding box center [412, 150] width 117 height 20
click at [408, 64] on h6 "Preview Ctrl+P" at bounding box center [412, 66] width 117 height 20
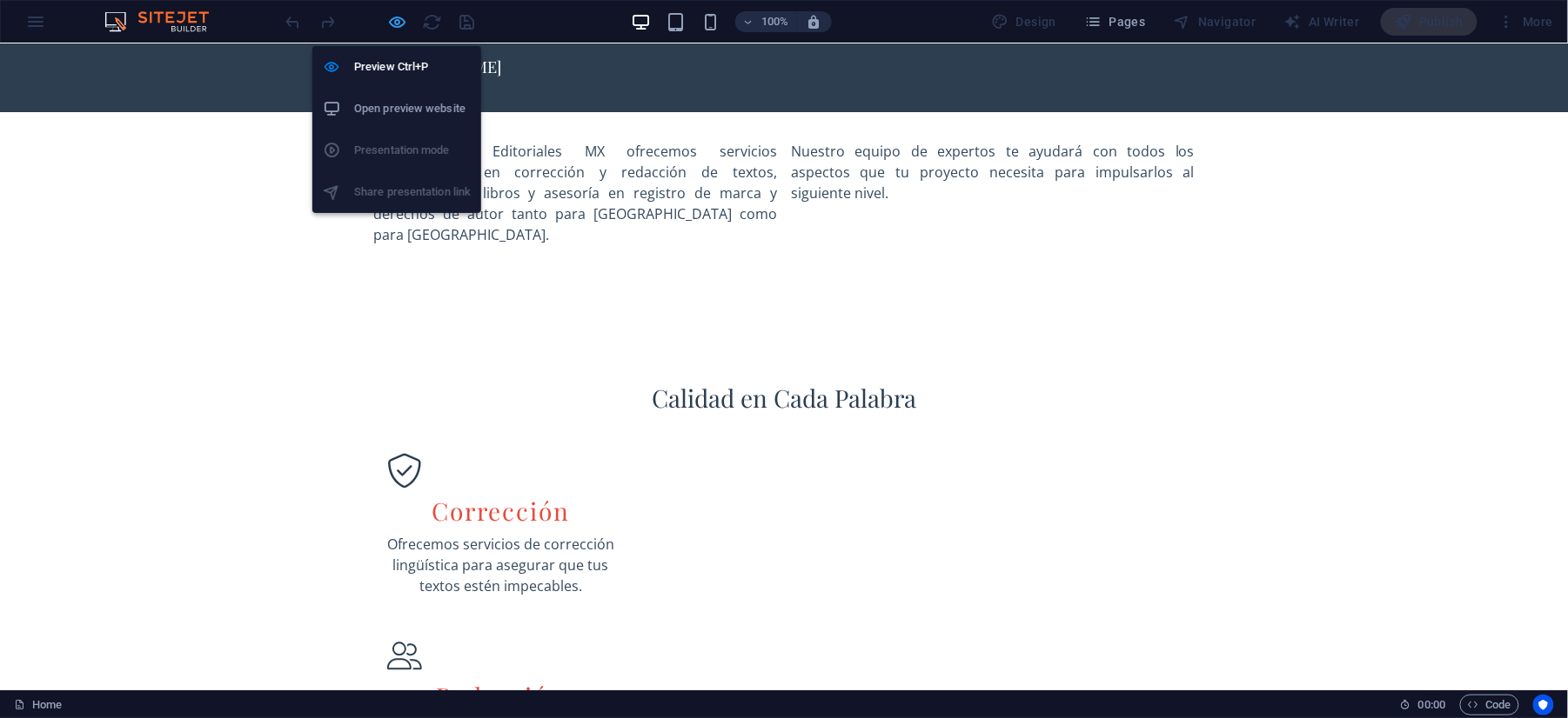
click at [390, 25] on icon "button" at bounding box center [398, 22] width 20 height 20
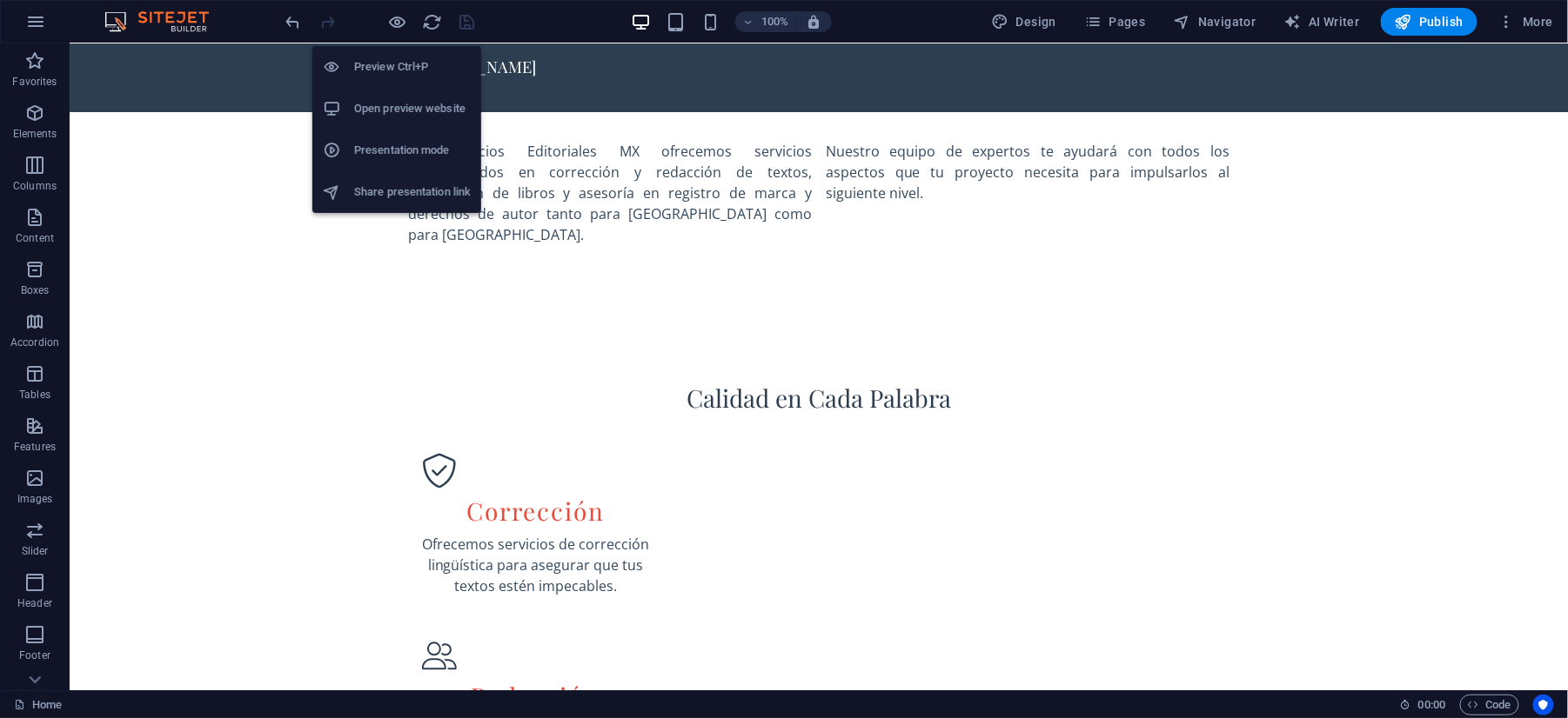
click at [432, 105] on h6 "Open preview website" at bounding box center [412, 108] width 117 height 20
click at [423, 150] on h6 "Presentation mode" at bounding box center [412, 150] width 117 height 20
